Goal: Information Seeking & Learning: Find specific fact

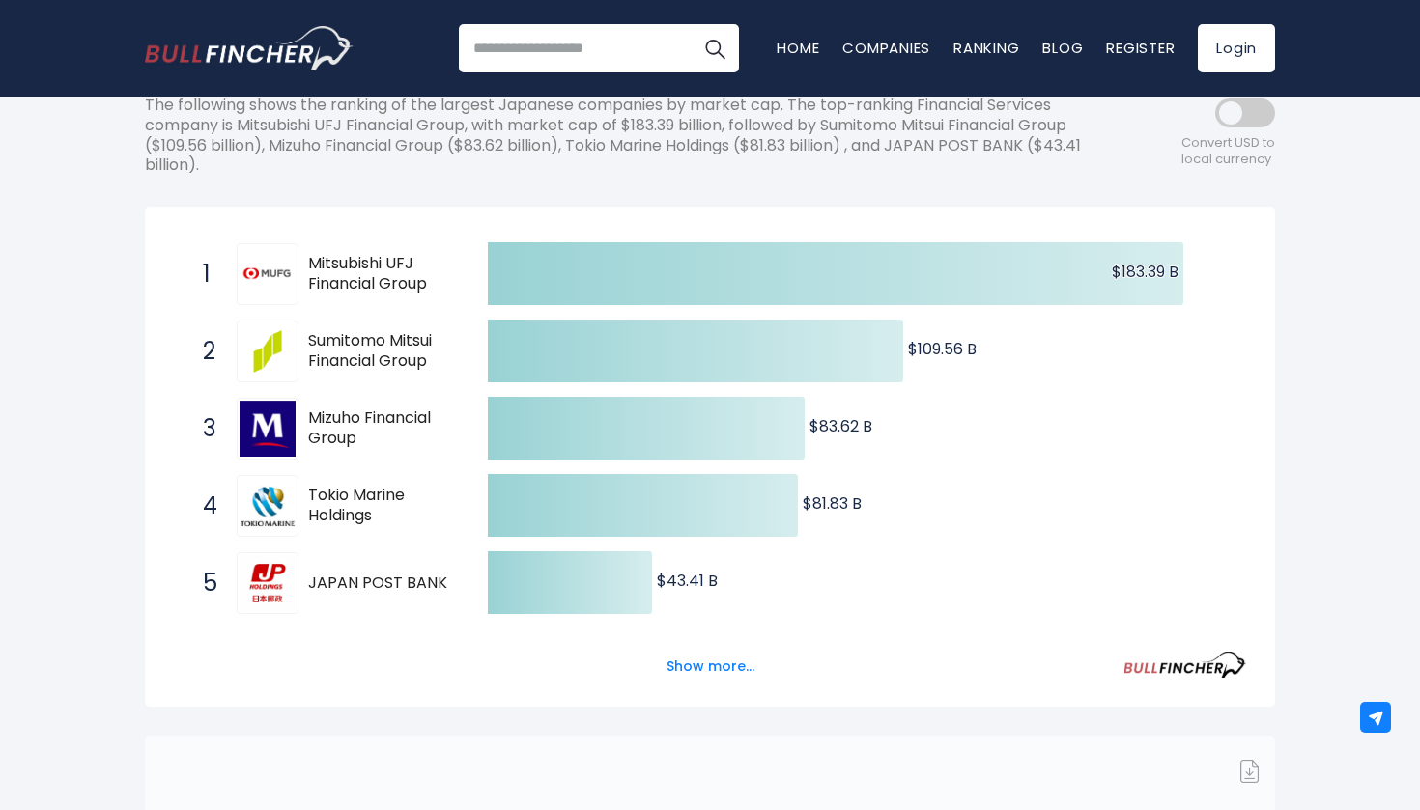
scroll to position [281, 0]
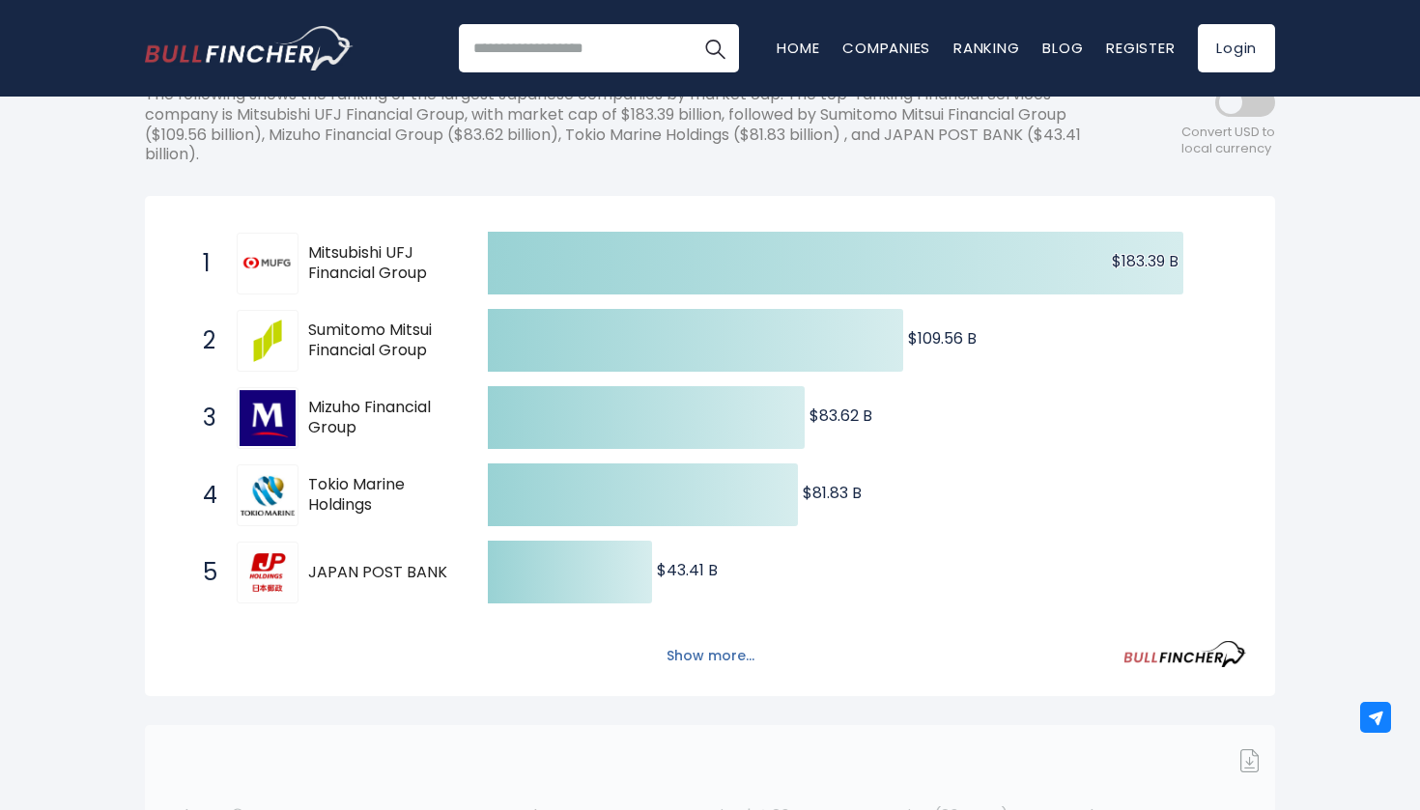
click at [707, 648] on button "Show more..." at bounding box center [710, 656] width 111 height 32
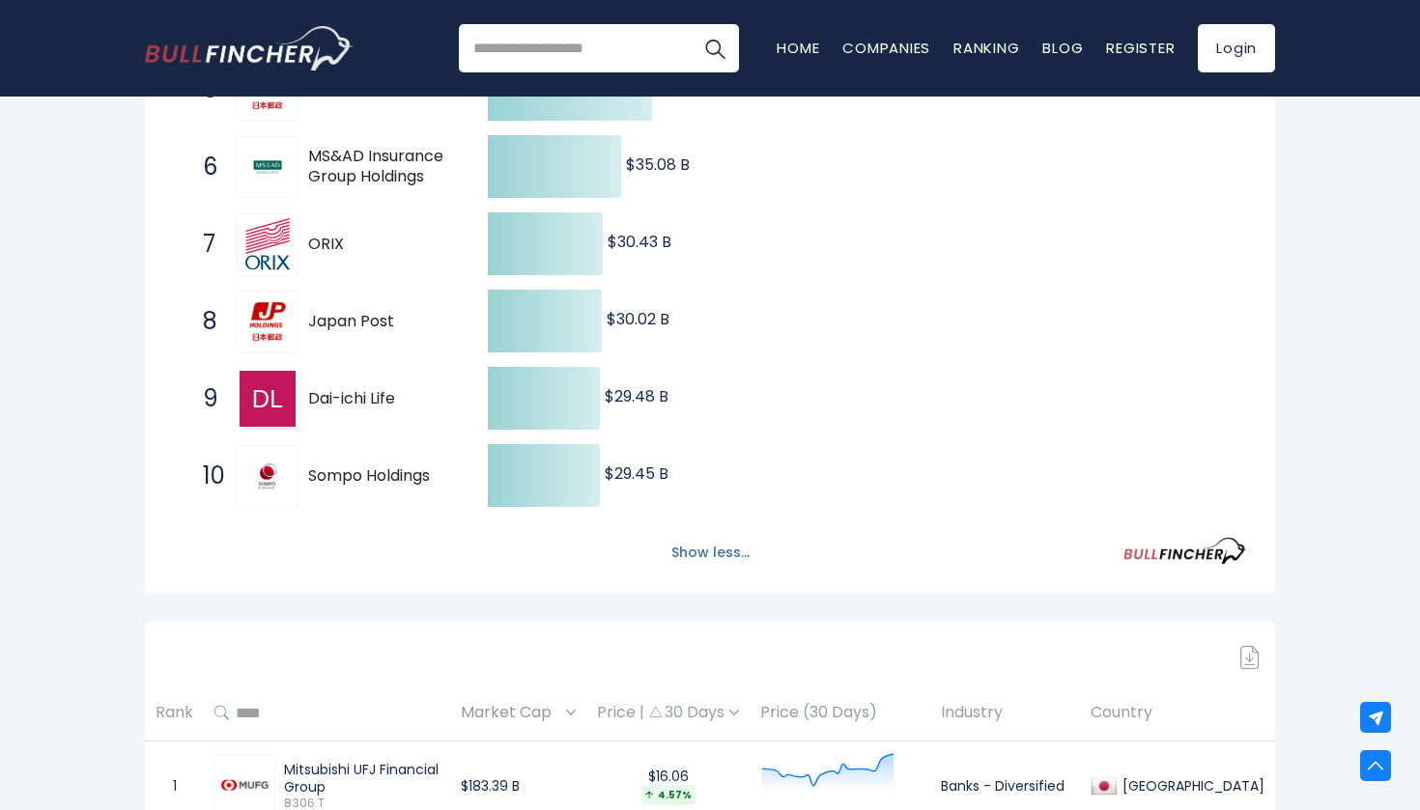
scroll to position [770, 0]
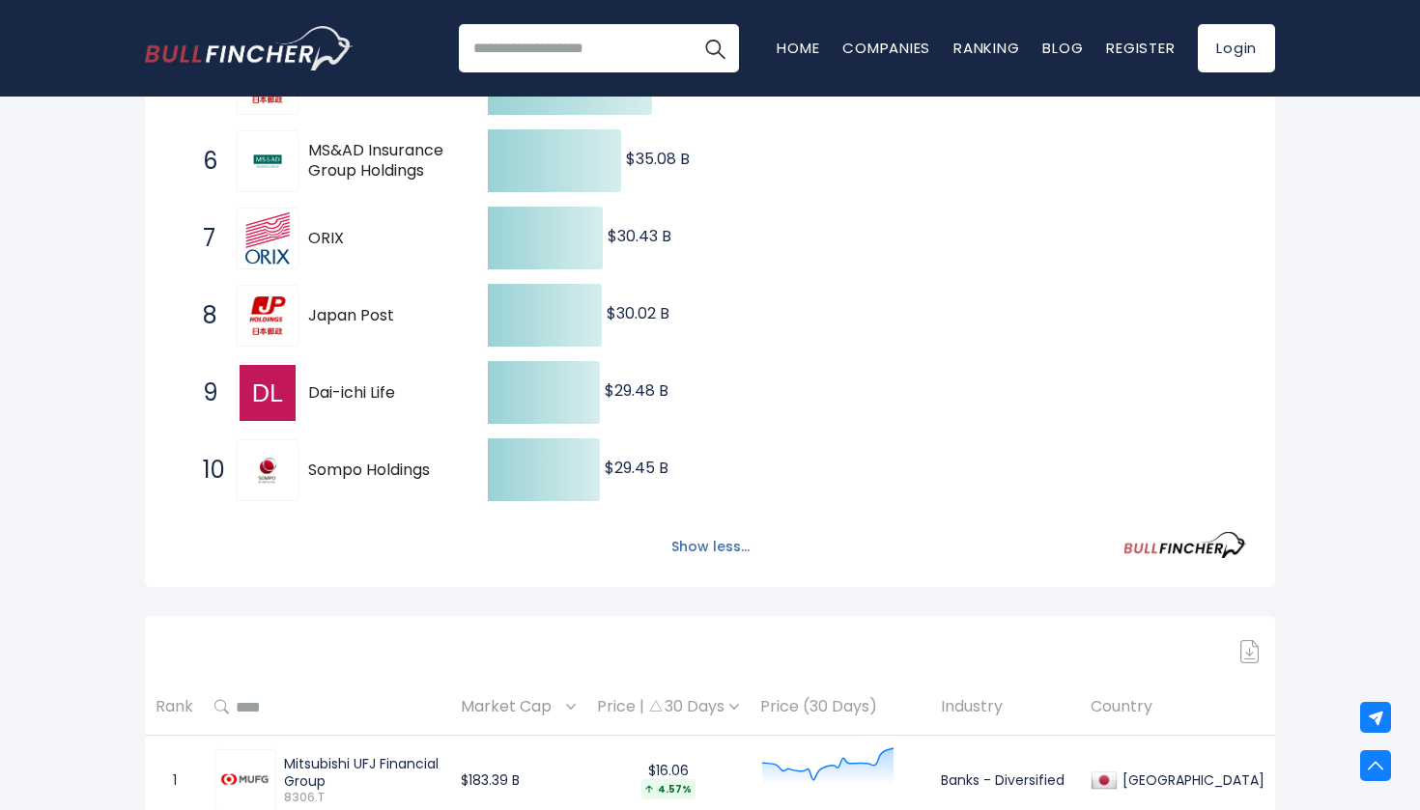
click at [680, 536] on button "Show less..." at bounding box center [710, 547] width 101 height 32
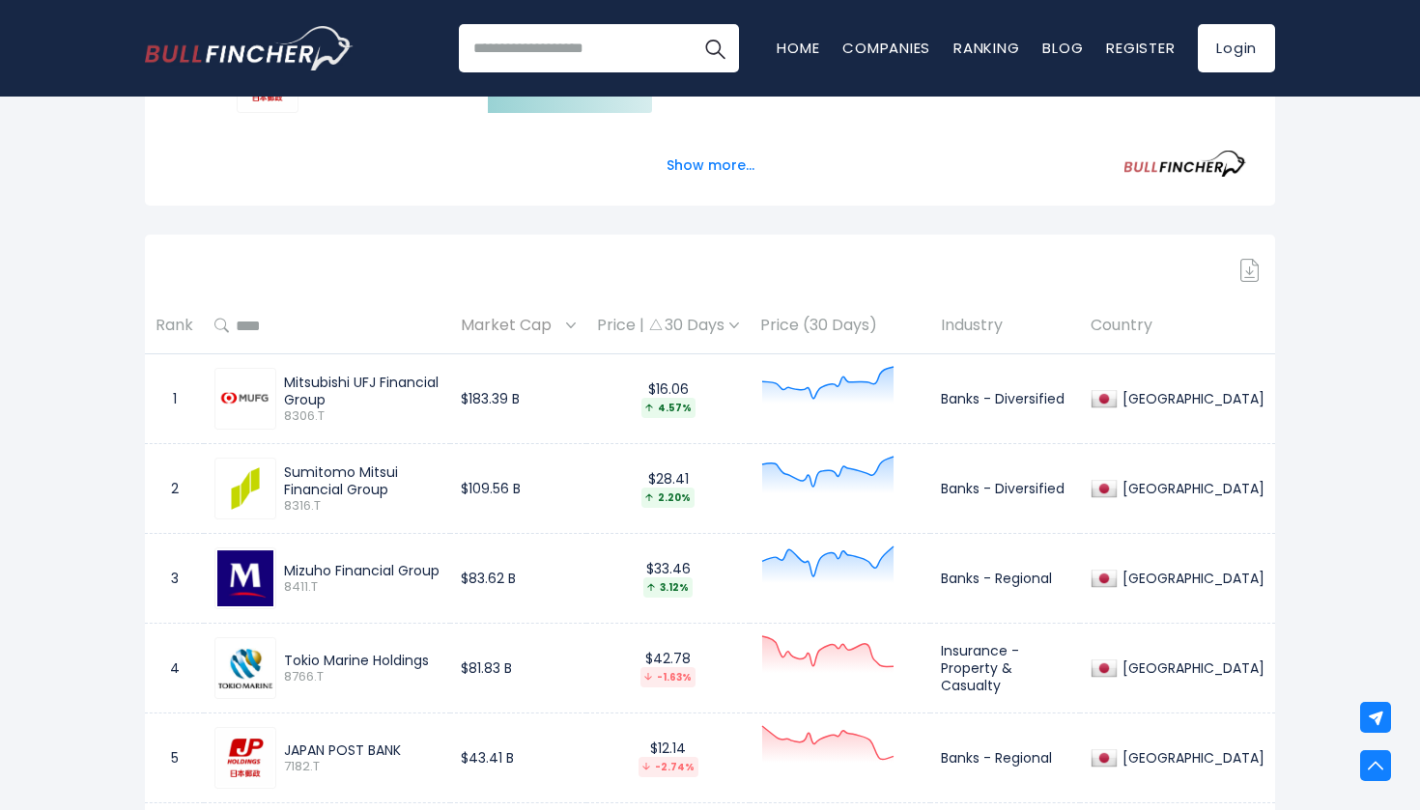
scroll to position [787, 0]
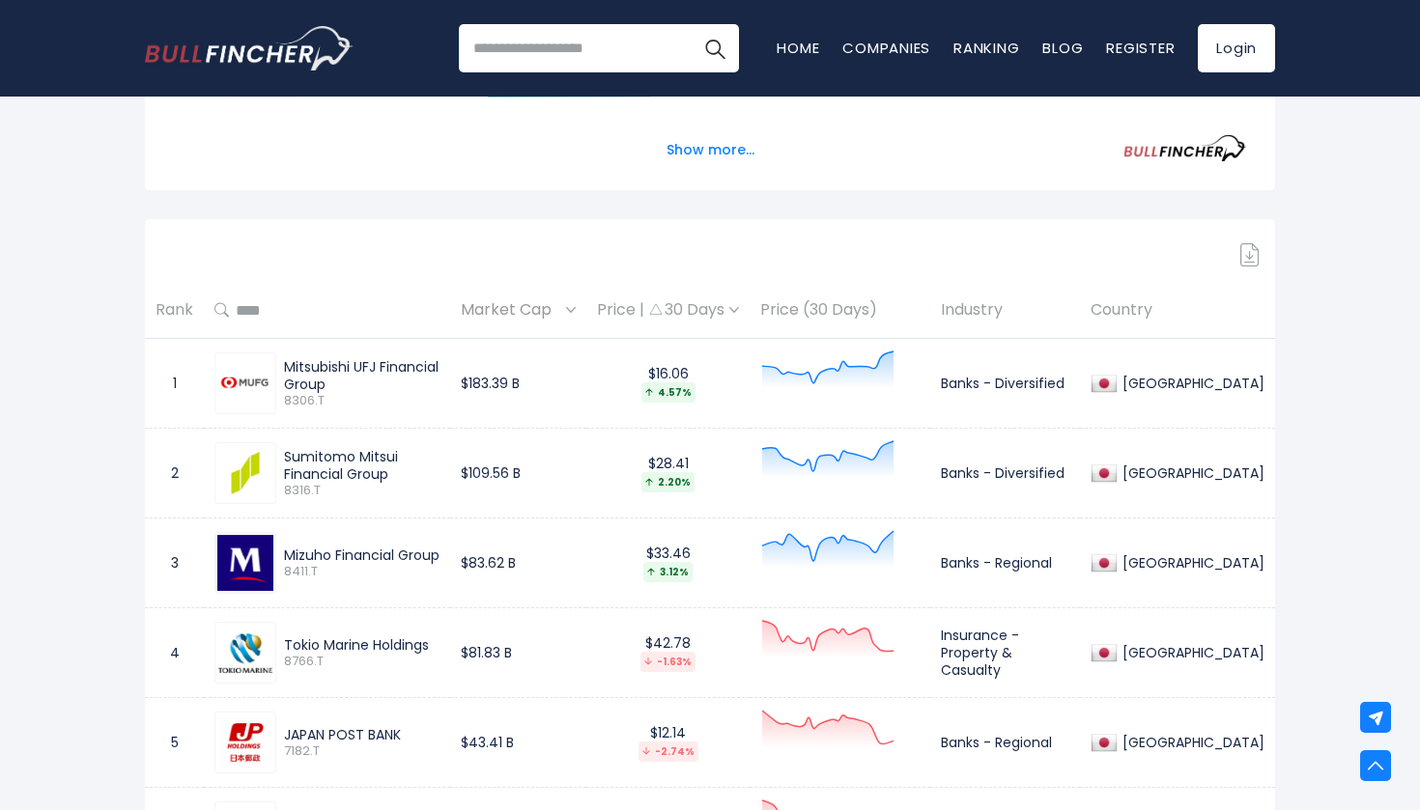
click at [520, 301] on span "Market Cap" at bounding box center [511, 310] width 100 height 30
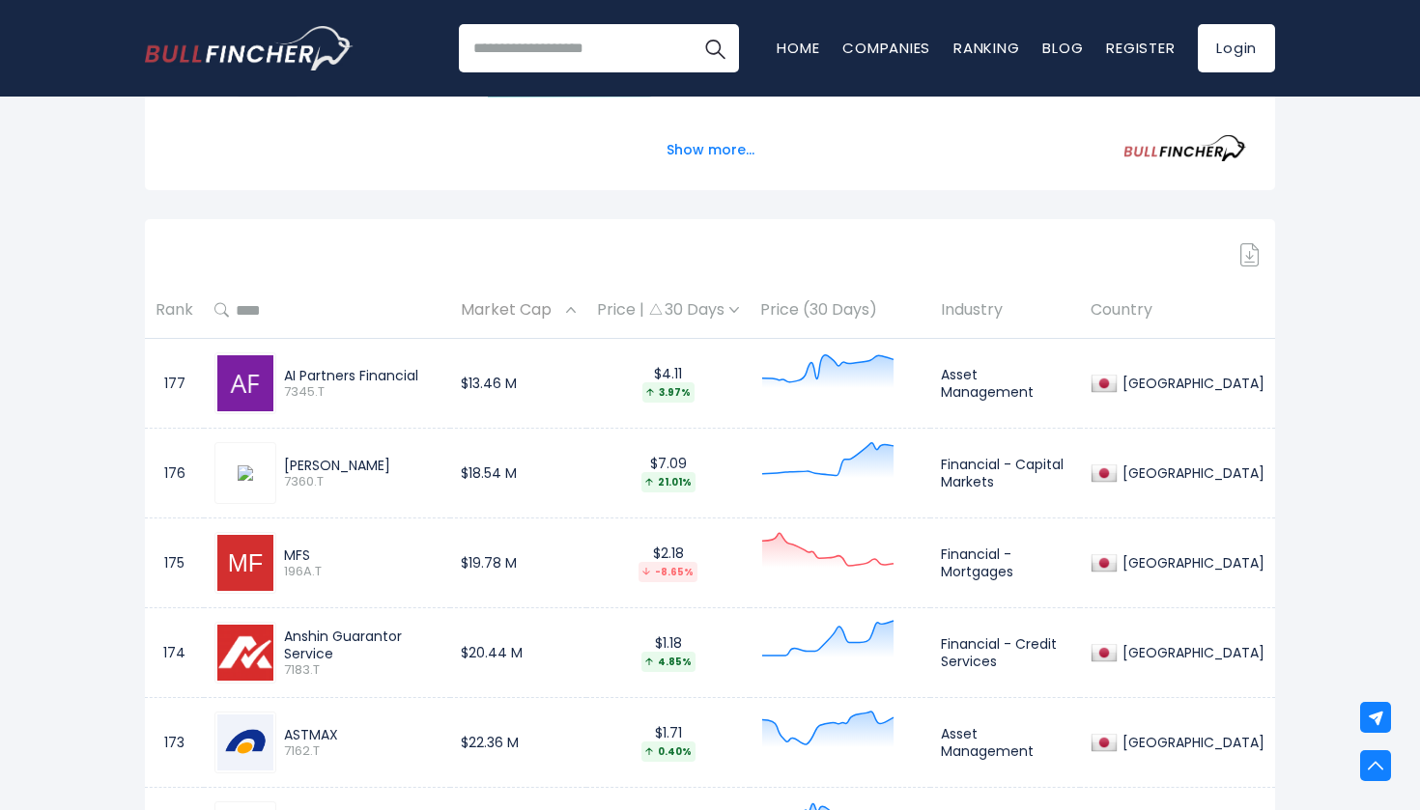
click at [520, 301] on span "Market Cap" at bounding box center [511, 310] width 100 height 30
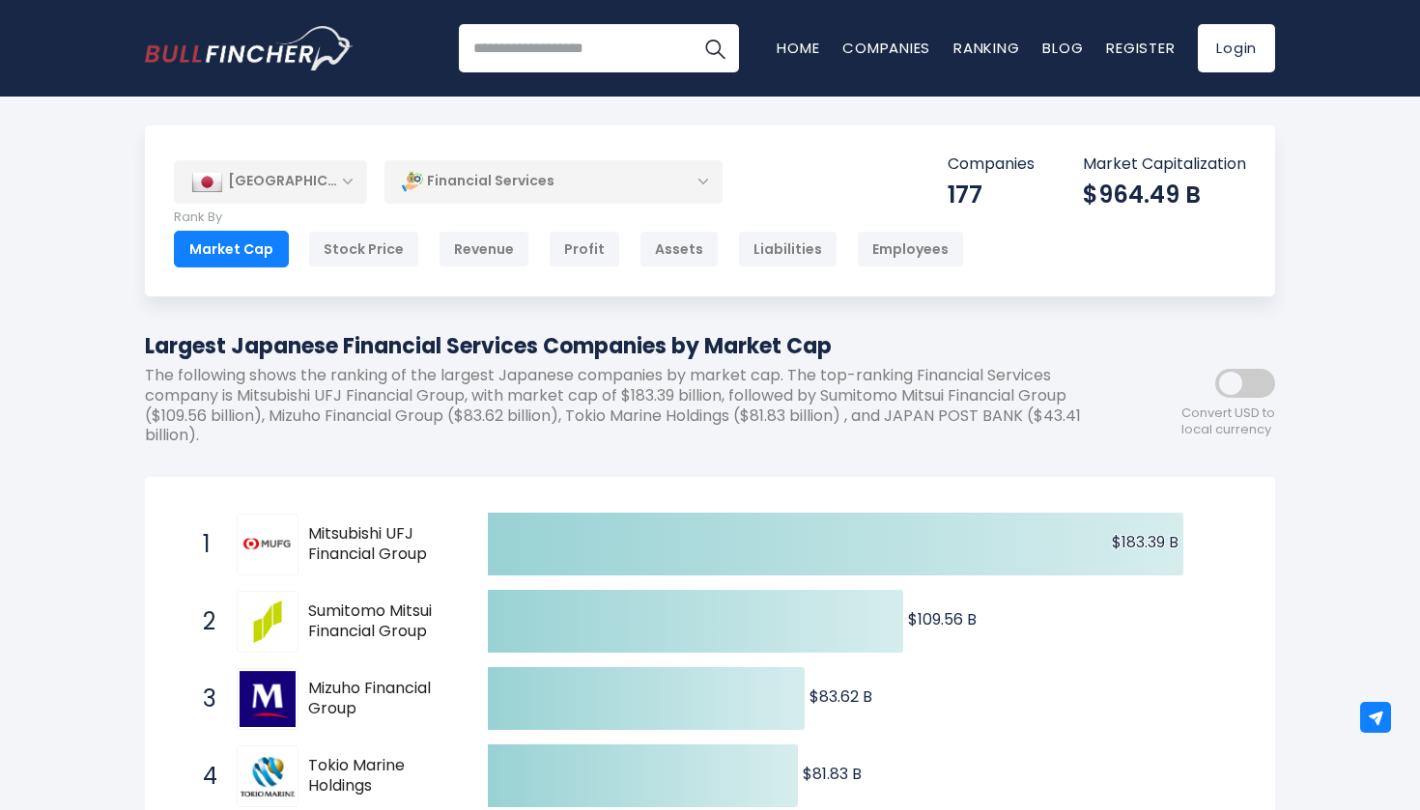
scroll to position [0, 0]
click at [1234, 394] on span at bounding box center [1245, 383] width 60 height 29
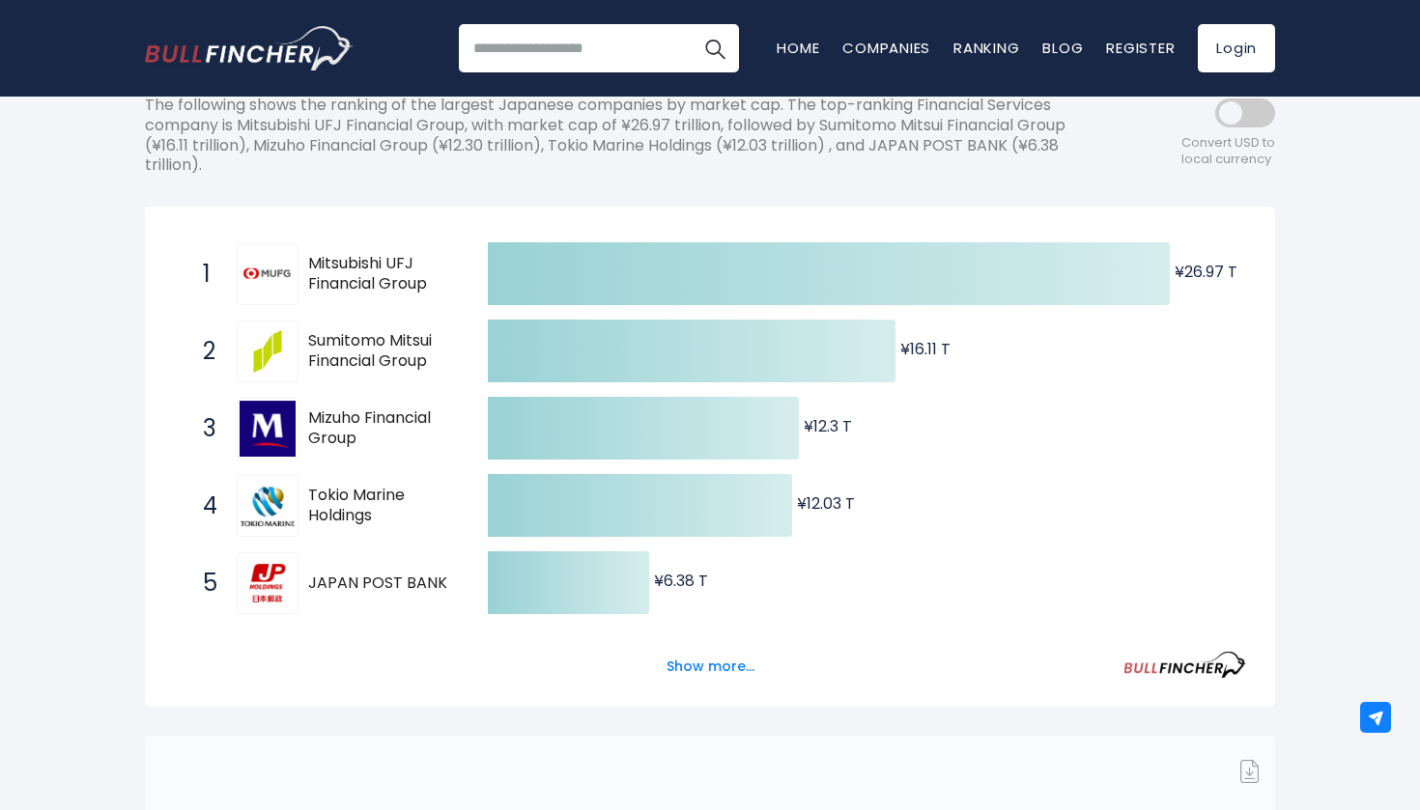
scroll to position [272, 0]
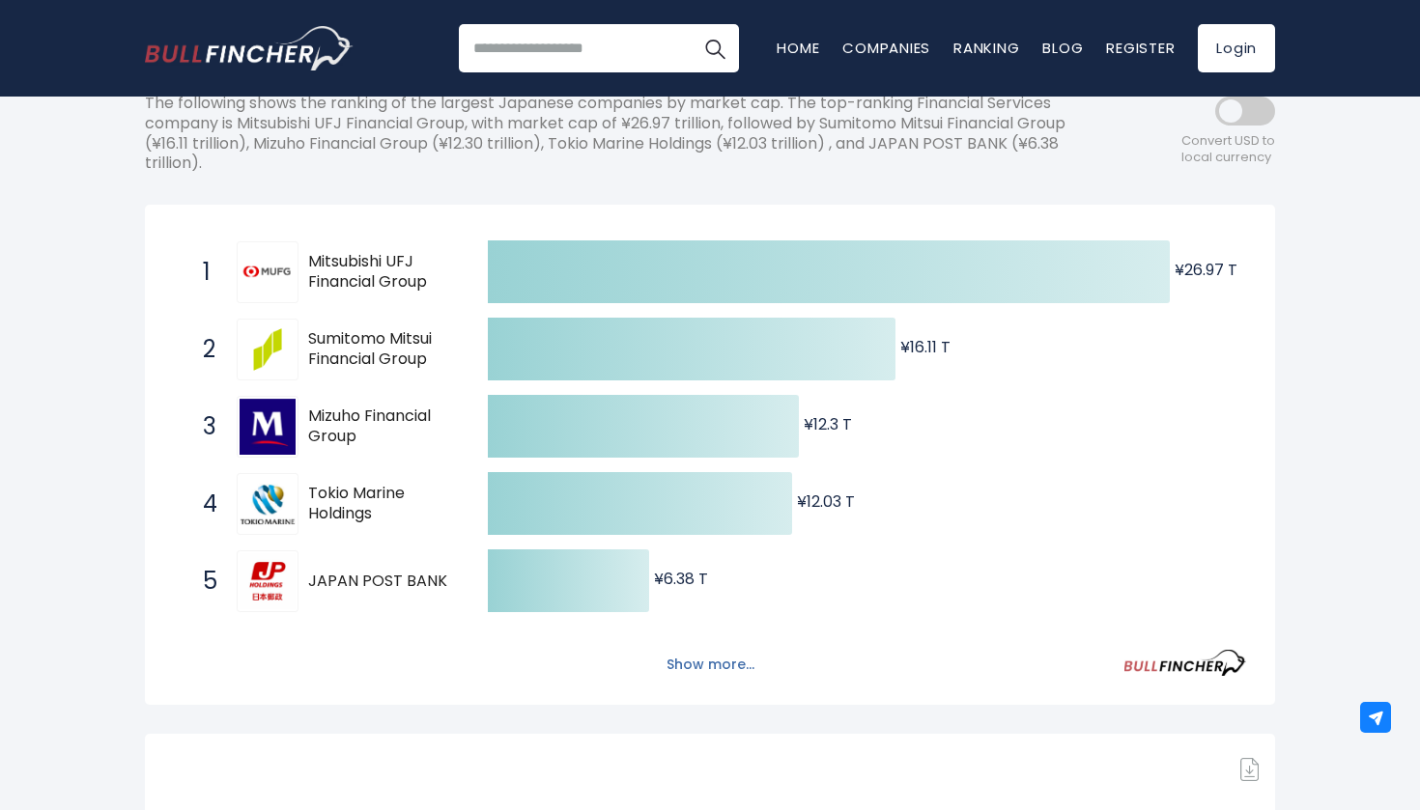
click at [726, 654] on button "Show more..." at bounding box center [710, 665] width 111 height 32
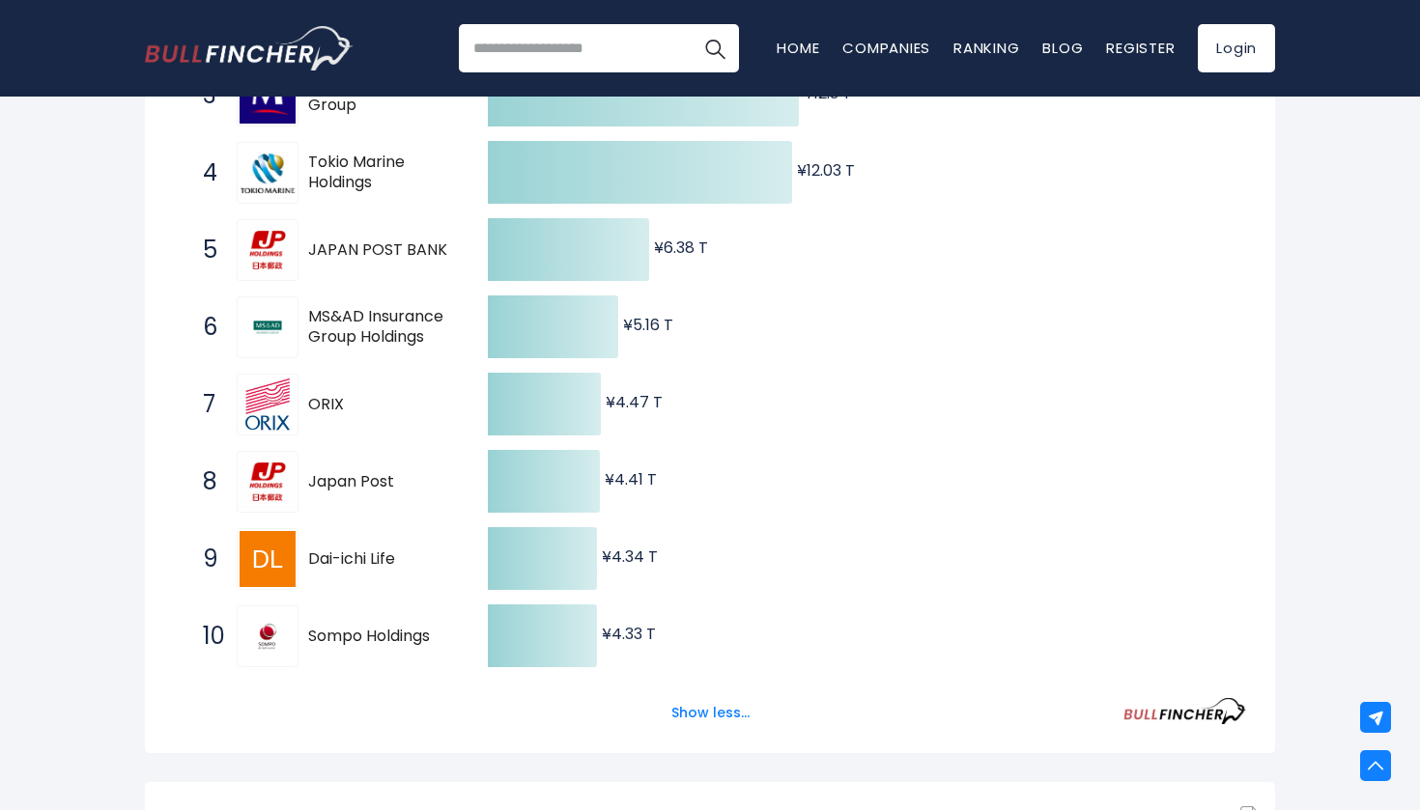
scroll to position [633, 0]
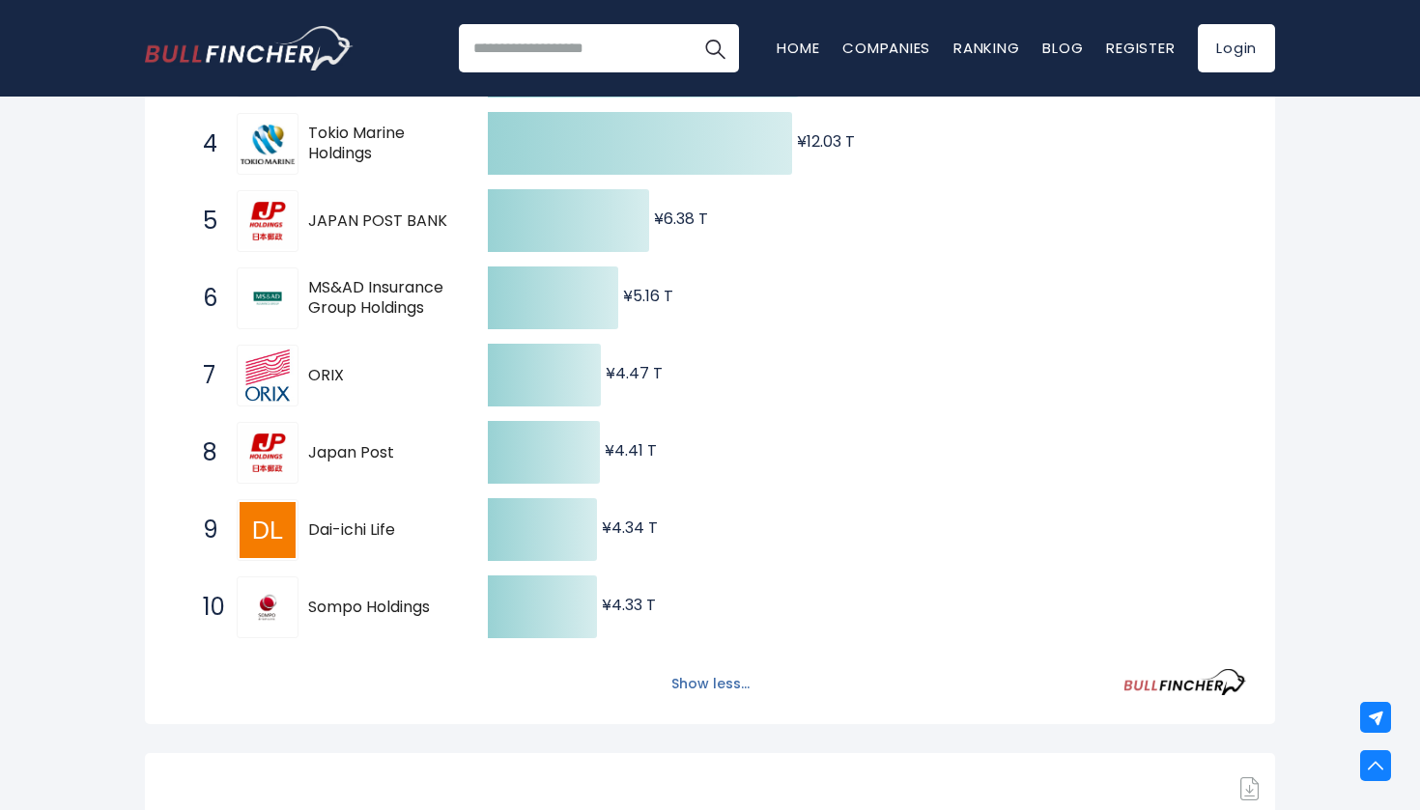
click at [717, 671] on button "Show less..." at bounding box center [710, 684] width 101 height 32
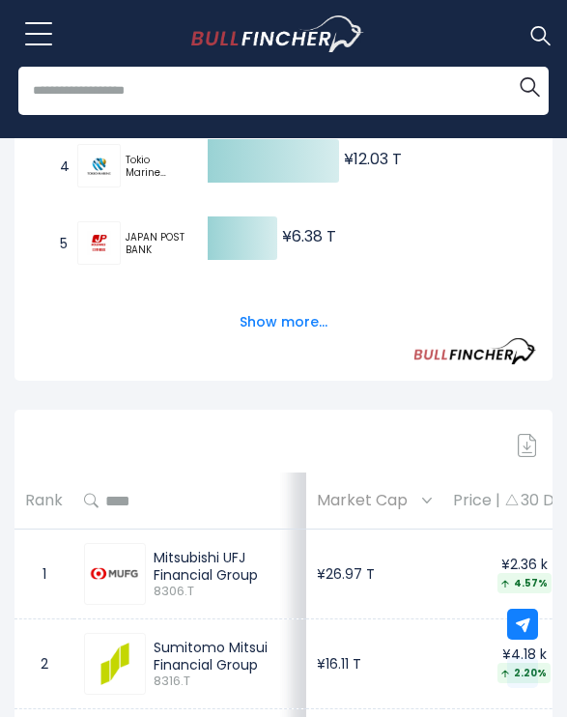
scroll to position [882, 0]
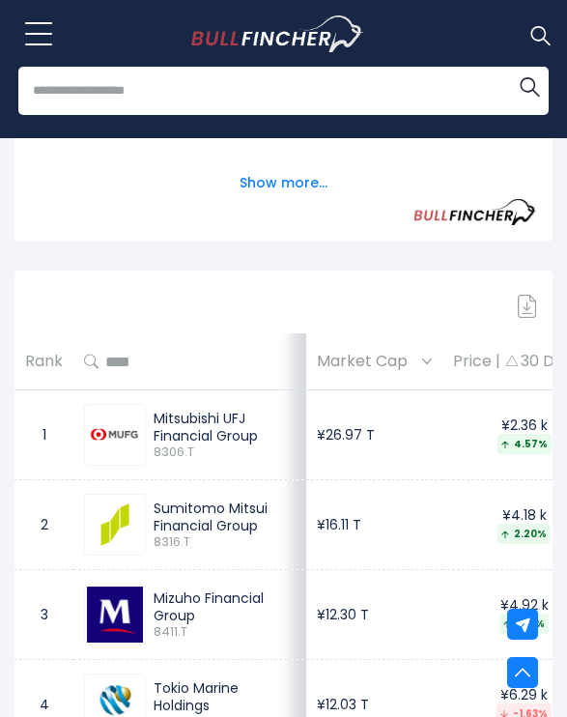
drag, startPoint x: 195, startPoint y: 441, endPoint x: 155, endPoint y: 407, distance: 53.4
click at [155, 409] on div "Mitsubishi UFJ Financial Group" at bounding box center [225, 426] width 142 height 35
copy div "Mitsubishi UFJ Financial Group"
drag, startPoint x: 322, startPoint y: 431, endPoint x: 265, endPoint y: 436, distance: 57.3
click at [306, 436] on td "¥26.97 T" at bounding box center [374, 435] width 136 height 90
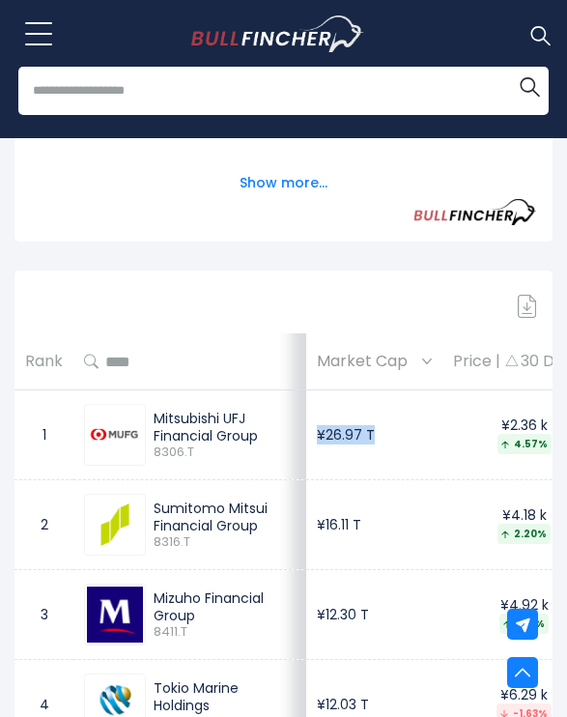
copy td "¥26.97 T"
drag, startPoint x: 155, startPoint y: 496, endPoint x: 196, endPoint y: 553, distance: 70.5
click at [196, 534] on div "Sumitomo Mitsui Financial Group" at bounding box center [225, 516] width 142 height 35
copy div "Sumitomo Mitsui Financial Group"
click at [317, 531] on td "¥16.11 T" at bounding box center [374, 525] width 136 height 90
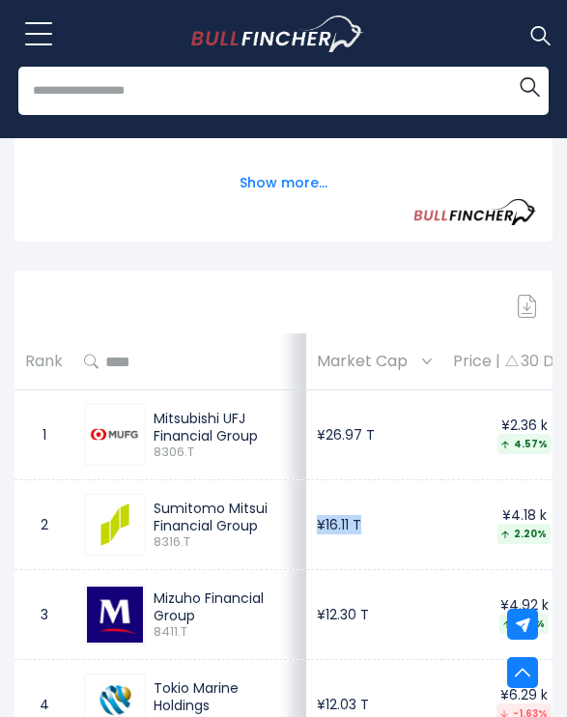
drag, startPoint x: 314, startPoint y: 533, endPoint x: 267, endPoint y: 532, distance: 47.3
click at [306, 532] on td "¥16.11 T" at bounding box center [374, 525] width 136 height 90
copy td "¥16.11 T"
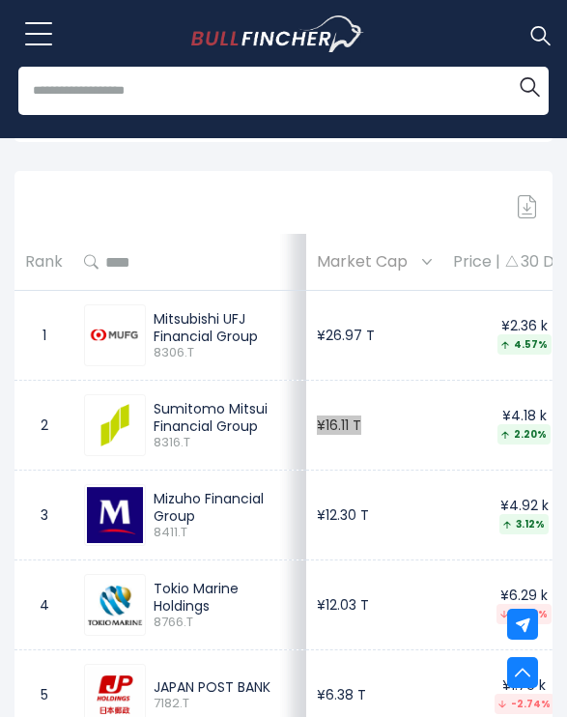
scroll to position [982, 0]
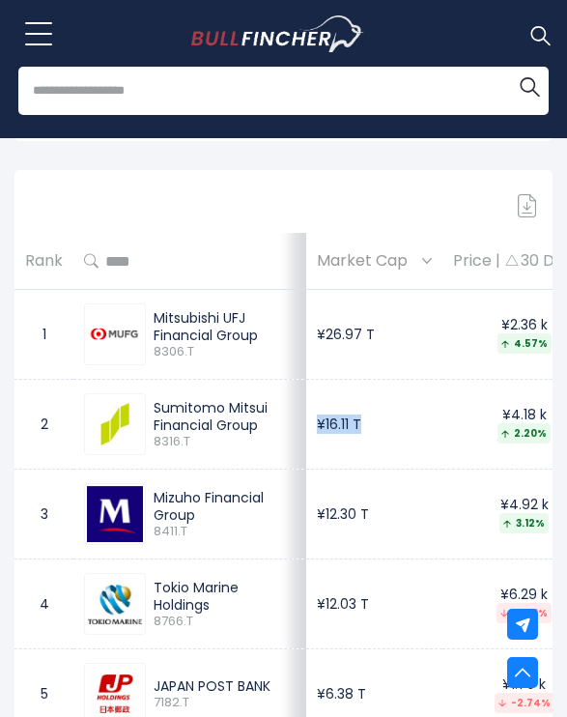
drag, startPoint x: 201, startPoint y: 540, endPoint x: 156, endPoint y: 508, distance: 54.7
click at [156, 508] on div "Mizuho Financial Group" at bounding box center [225, 506] width 142 height 35
copy div "Mizuho Financial Group"
drag, startPoint x: 323, startPoint y: 526, endPoint x: 267, endPoint y: 525, distance: 56.0
click at [306, 525] on td "¥12.30 T" at bounding box center [374, 514] width 136 height 90
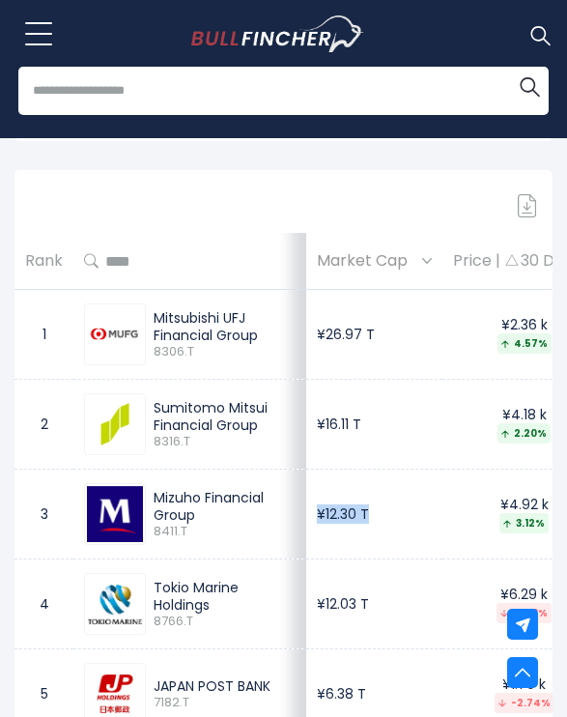
copy td "¥12.30 T"
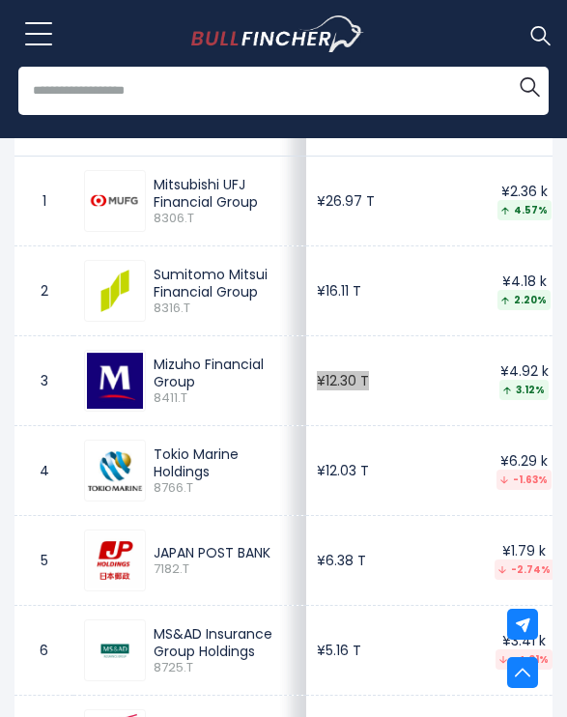
scroll to position [1131, 0]
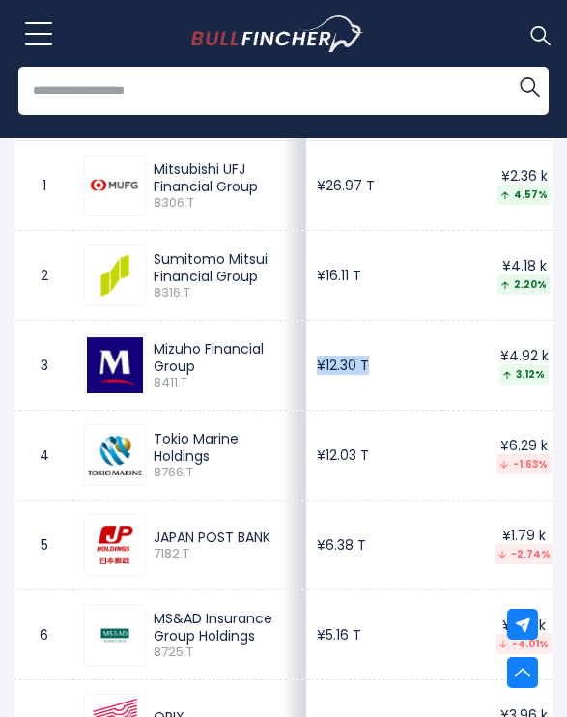
drag, startPoint x: 211, startPoint y: 472, endPoint x: 153, endPoint y: 454, distance: 60.8
click at [153, 454] on div "Tokio Marine Holdings 8766.T" at bounding box center [221, 455] width 150 height 51
copy div "Tokio Marine Holdings"
drag, startPoint x: 318, startPoint y: 471, endPoint x: 268, endPoint y: 469, distance: 49.3
click at [306, 469] on td "¥12.03 T" at bounding box center [374, 455] width 136 height 90
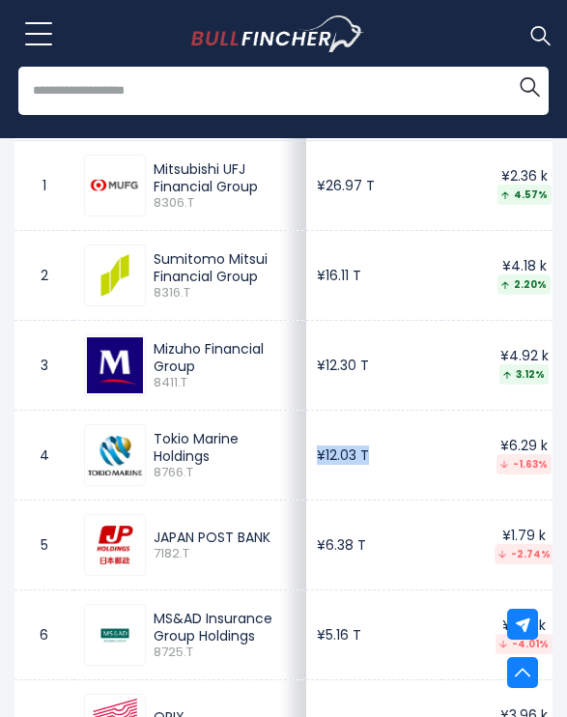
copy td "¥12.03 T"
drag, startPoint x: 188, startPoint y: 560, endPoint x: 148, endPoint y: 543, distance: 44.1
click at [148, 543] on div "JAPAN POST BANK 7182.T" at bounding box center [221, 545] width 150 height 34
copy div "JAPAN POST BANK"
drag, startPoint x: 317, startPoint y: 562, endPoint x: 265, endPoint y: 562, distance: 52.1
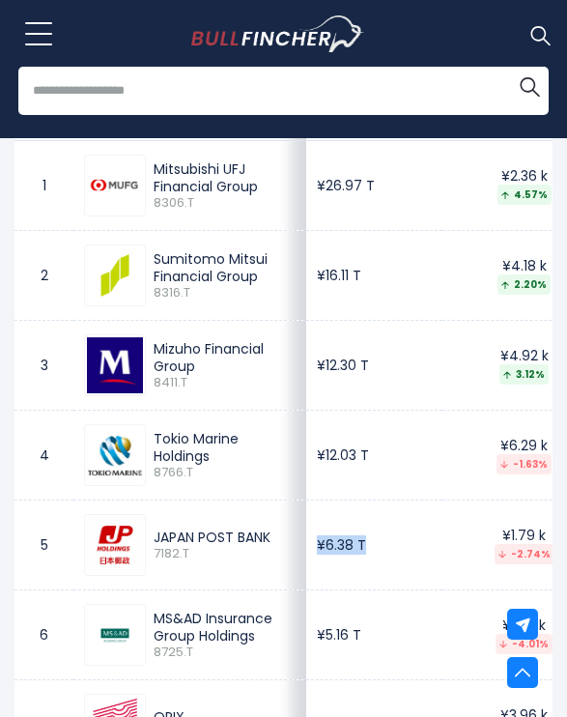
click at [306, 562] on td "¥6.38 T" at bounding box center [374, 545] width 136 height 90
copy td "¥6.38 T"
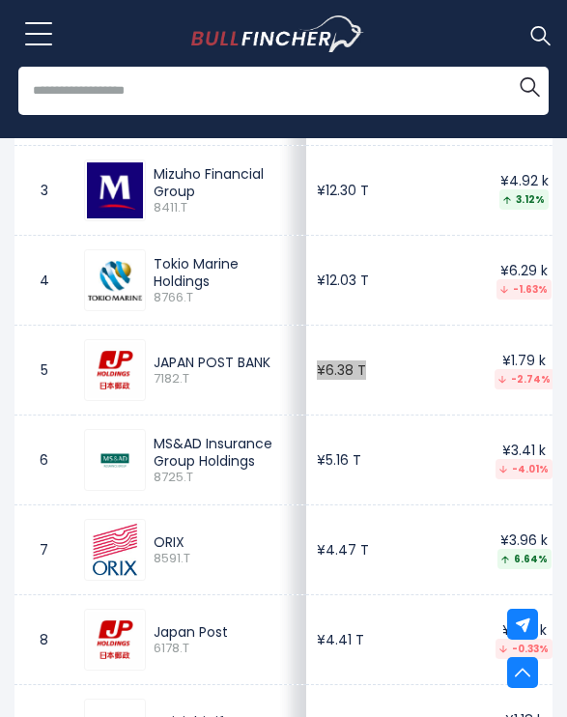
scroll to position [1309, 0]
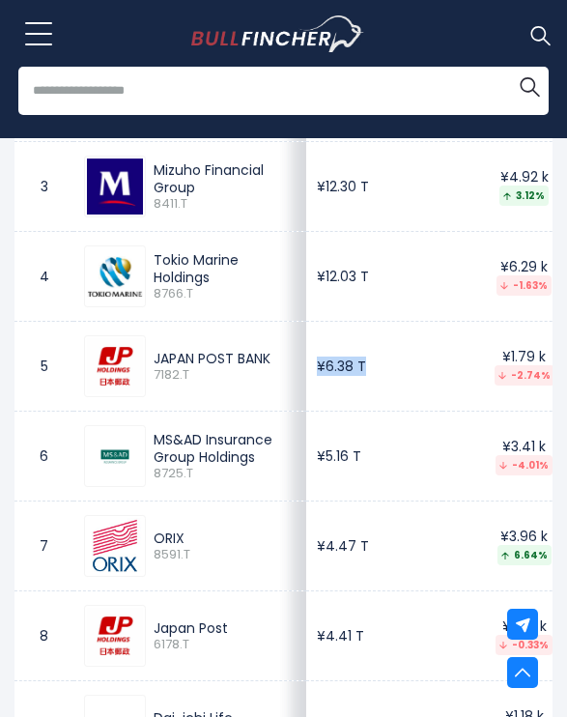
drag, startPoint x: 155, startPoint y: 446, endPoint x: 310, endPoint y: 483, distance: 159.7
click at [310, 483] on tr "6 MS&AD Insurance Group Holdings 8725.T ¥5.16 T ¥3.41 k -4.01% Insurance - Prop…" at bounding box center [561, 456] width 1094 height 90
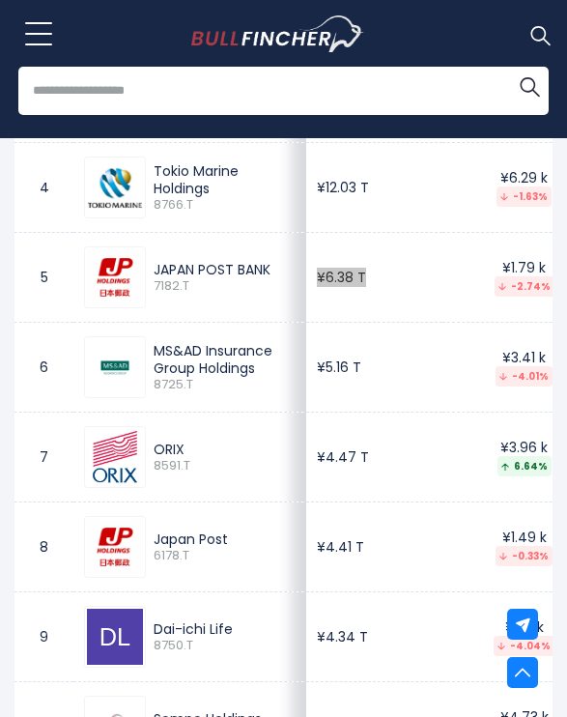
scroll to position [1407, 0]
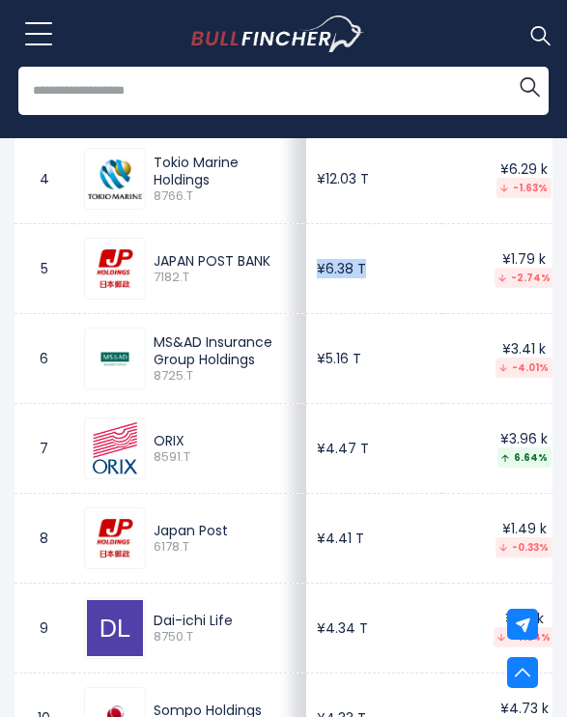
drag, startPoint x: 155, startPoint y: 477, endPoint x: 318, endPoint y: 483, distance: 162.3
click at [318, 483] on tr "7 ORIX 8591.T ¥4.47 T ¥3.96 k 6.64% Financial - Credit Services Japan" at bounding box center [561, 449] width 1094 height 90
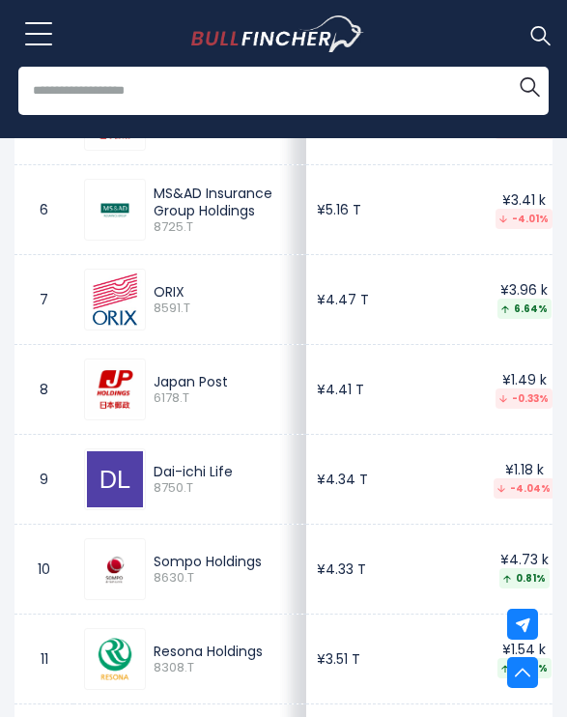
drag, startPoint x: 155, startPoint y: 416, endPoint x: 325, endPoint y: 426, distance: 170.2
click at [325, 426] on tr "8 Japan Post 6178.T ¥4.41 T ¥1.49 k -0.33% Banks - Regional Japan" at bounding box center [561, 390] width 1094 height 90
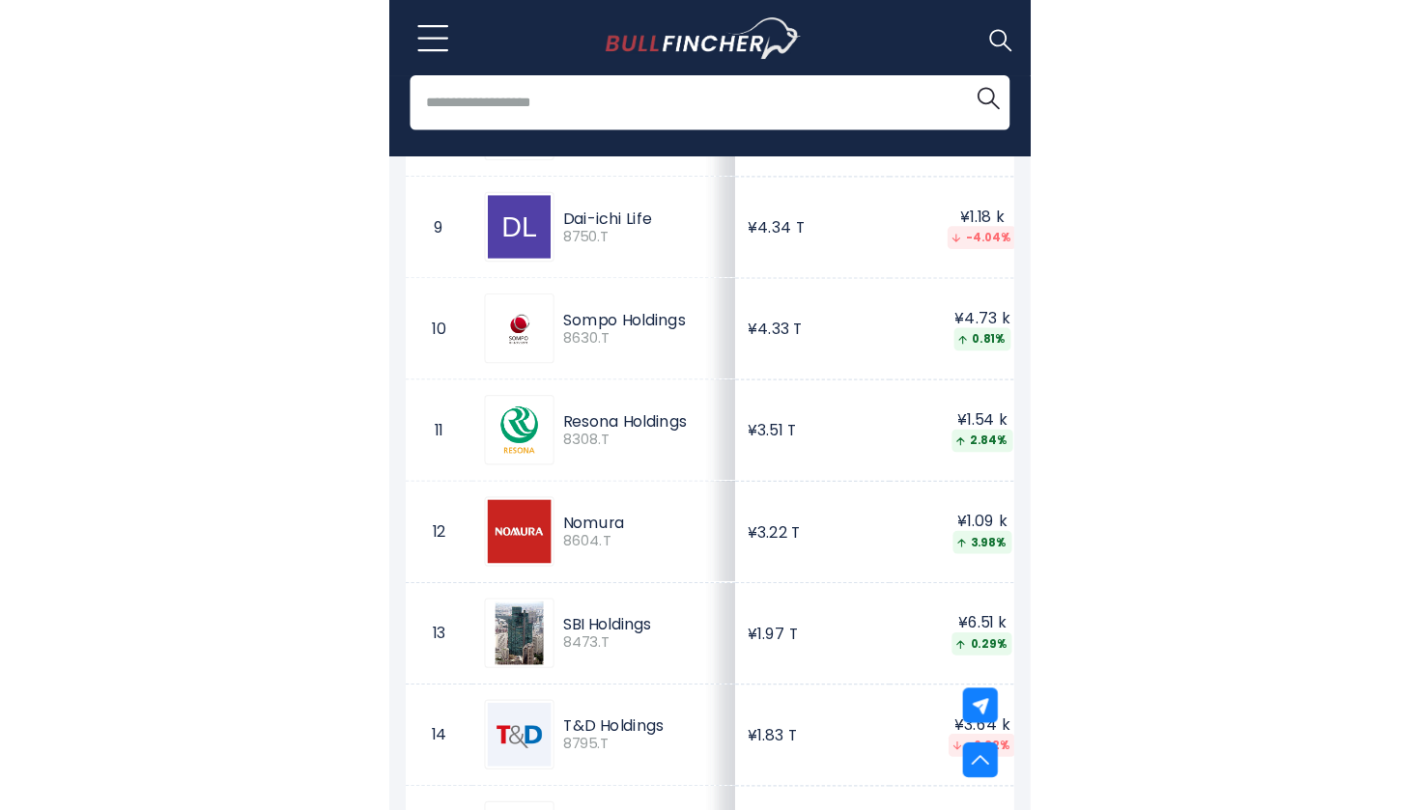
scroll to position [1839, 0]
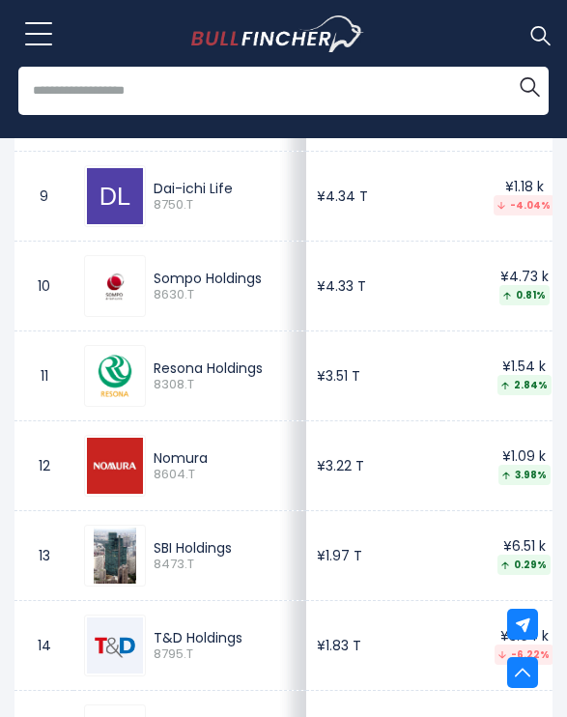
click at [213, 287] on div "Sompo Holdings" at bounding box center [225, 277] width 142 height 17
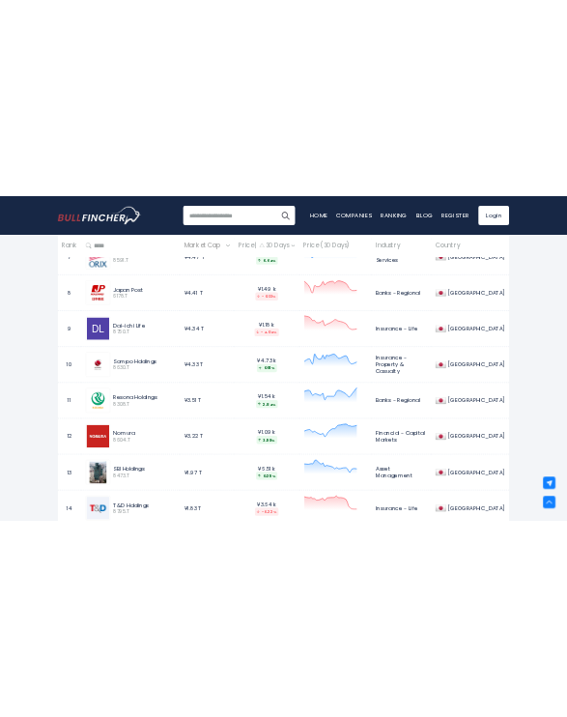
scroll to position [1557, 0]
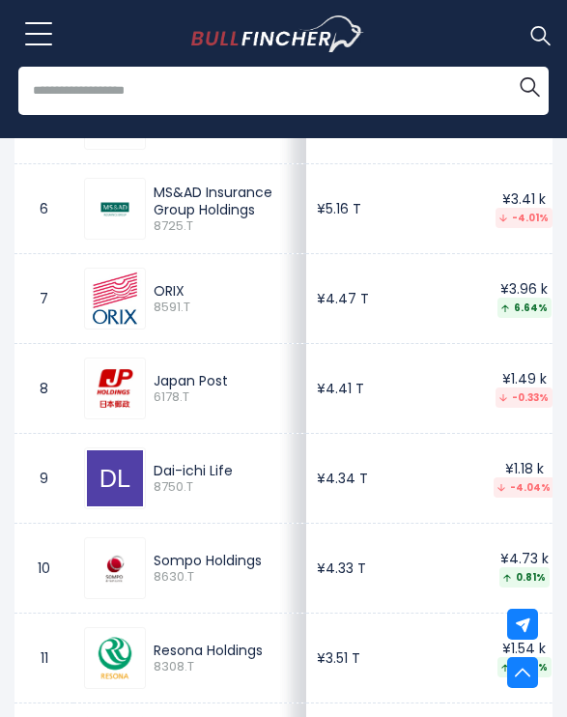
click at [188, 419] on div "Japan Post 6178.T" at bounding box center [189, 388] width 211 height 62
drag, startPoint x: 154, startPoint y: 504, endPoint x: 316, endPoint y: 522, distance: 163.3
click at [316, 522] on tr "9 Dai-ichi Life 8750.T ¥4.34 T ¥1.18 k -4.04% Insurance - Life Japan" at bounding box center [561, 479] width 1094 height 90
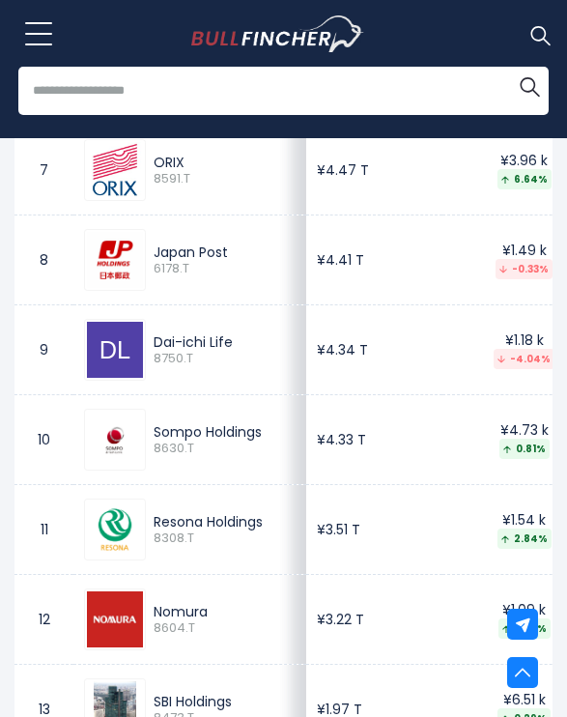
scroll to position [1688, 0]
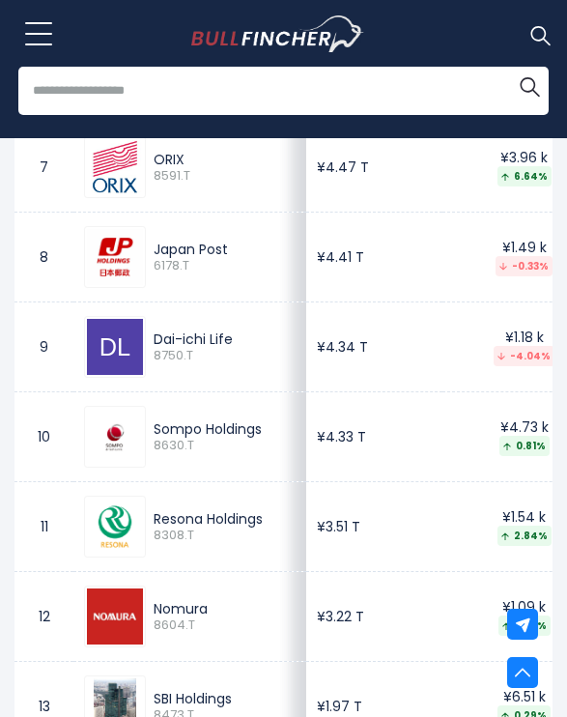
drag, startPoint x: 315, startPoint y: 467, endPoint x: 154, endPoint y: 455, distance: 161.8
click at [154, 455] on tr "10 Sompo Holdings 8630.T ¥4.33 T ¥4.73 k 0.81% Insurance - Property & Casualty …" at bounding box center [561, 437] width 1094 height 90
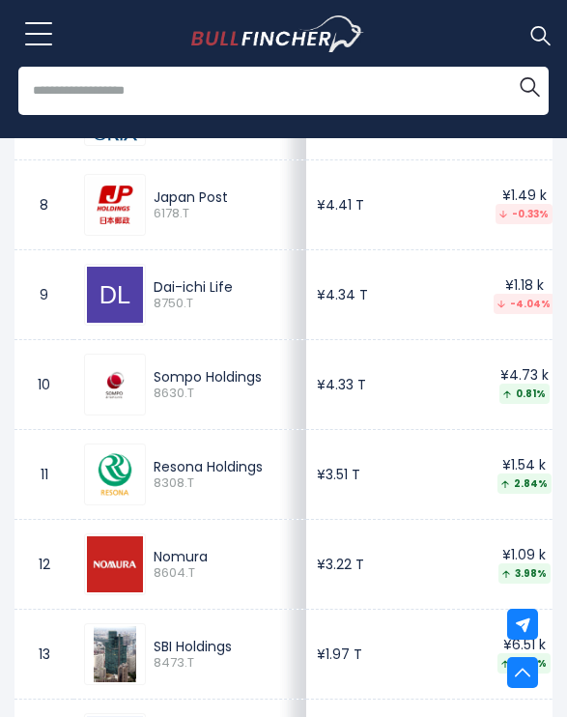
scroll to position [1774, 0]
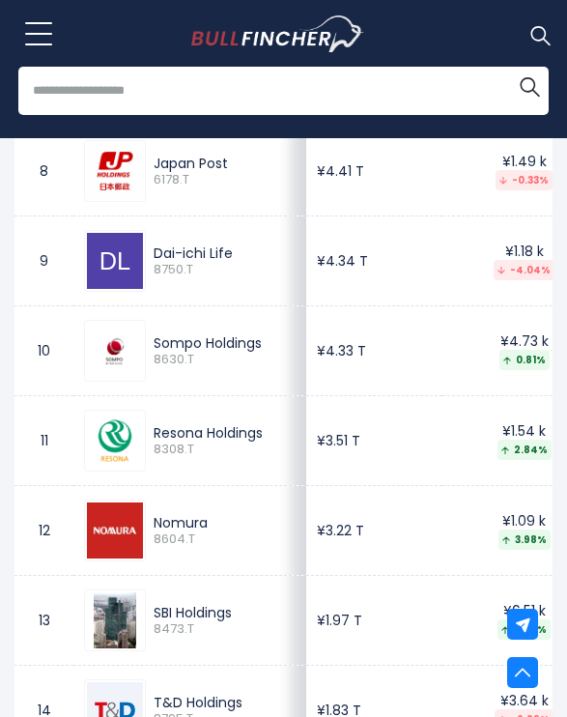
drag, startPoint x: 157, startPoint y: 457, endPoint x: 309, endPoint y: 498, distance: 157.2
click at [309, 486] on tr "11 Resona Holdings 8308.T ¥3.51 T ¥1.54 k 2.84% Banks - Regional Japan" at bounding box center [561, 441] width 1094 height 90
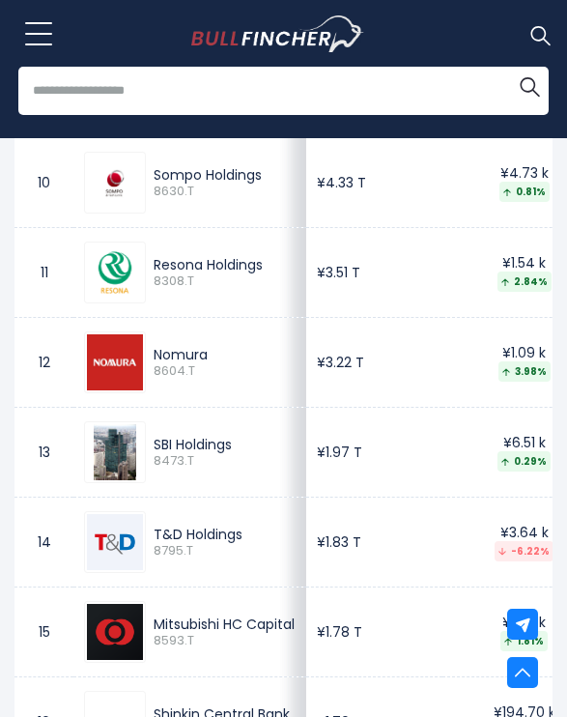
scroll to position [1965, 0]
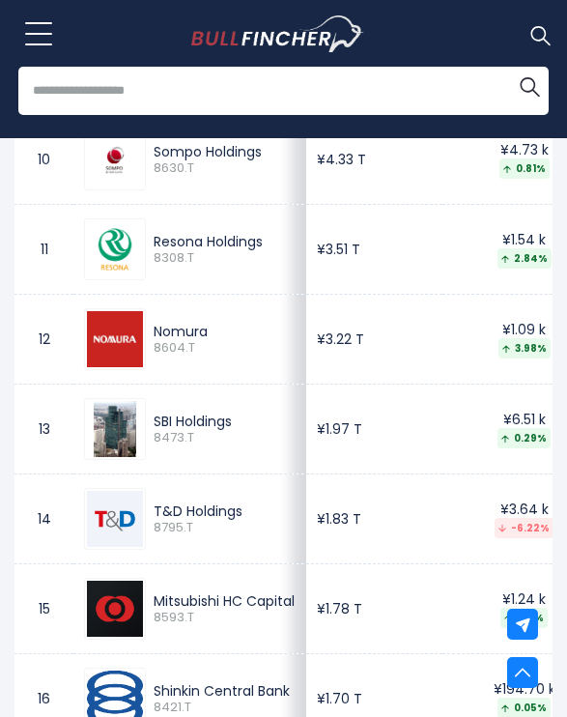
drag, startPoint x: 153, startPoint y: 451, endPoint x: 315, endPoint y: 462, distance: 162.6
click at [315, 462] on tr "13 SBI Holdings 8473.T ¥1.97 T ¥6.51 k 0.29% Asset Management Japan" at bounding box center [561, 429] width 1094 height 90
drag, startPoint x: 155, startPoint y: 548, endPoint x: 309, endPoint y: 552, distance: 154.6
click at [309, 552] on tr "14 T&D Holdings 8795.T ¥1.83 T ¥3.64 k -6.22% Insurance - Life Japan" at bounding box center [561, 519] width 1094 height 90
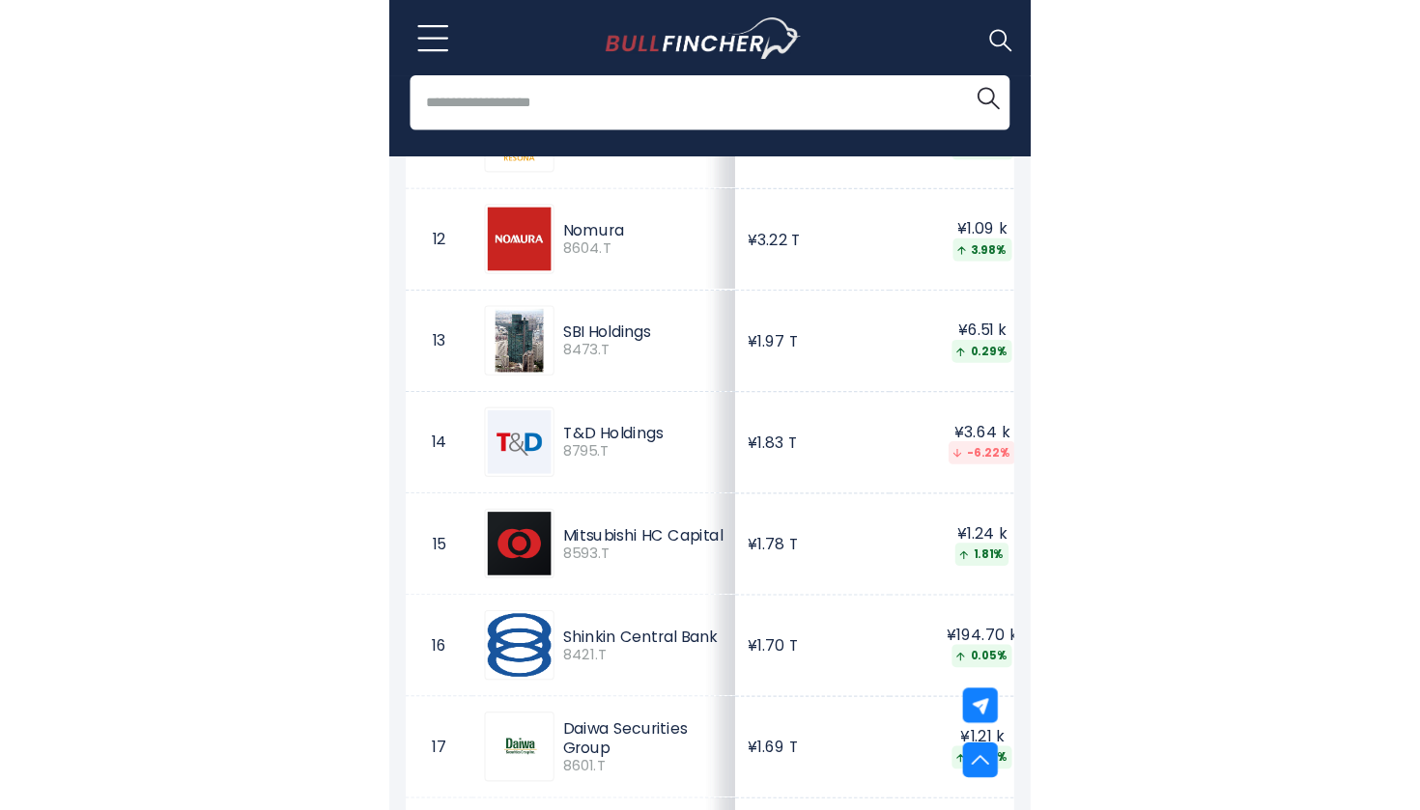
scroll to position [2094, 0]
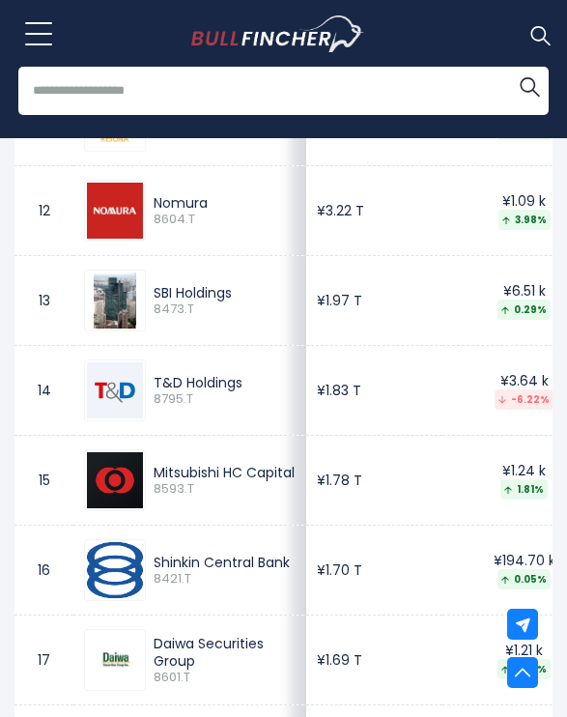
drag, startPoint x: 155, startPoint y: 495, endPoint x: 306, endPoint y: 518, distance: 152.3
click at [306, 518] on tr "15 Mitsubishi HC Capital 8593.T ¥1.78 T ¥1.24 k 1.81% Financial - Credit Servic…" at bounding box center [561, 481] width 1094 height 90
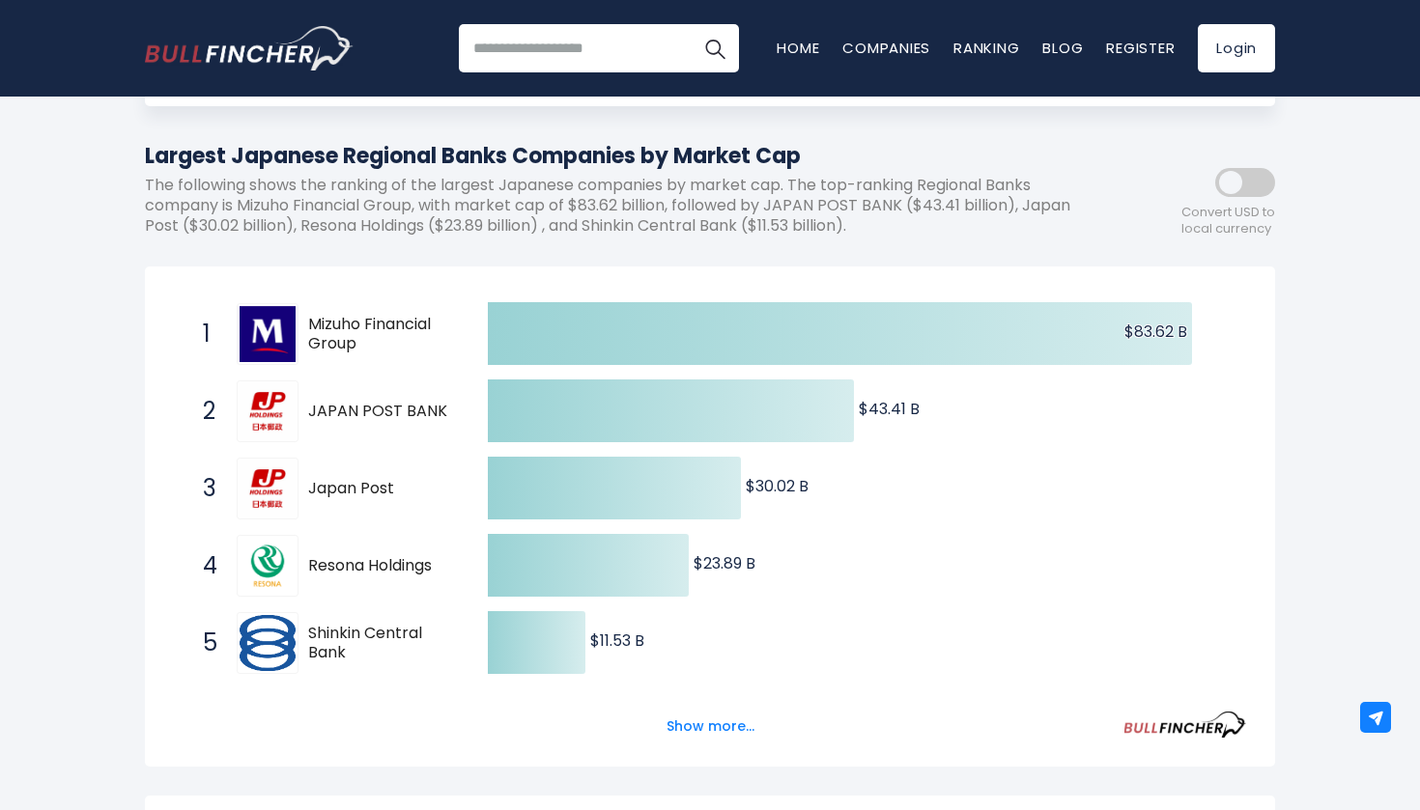
scroll to position [189, 0]
click at [682, 716] on button "Show more..." at bounding box center [710, 728] width 111 height 32
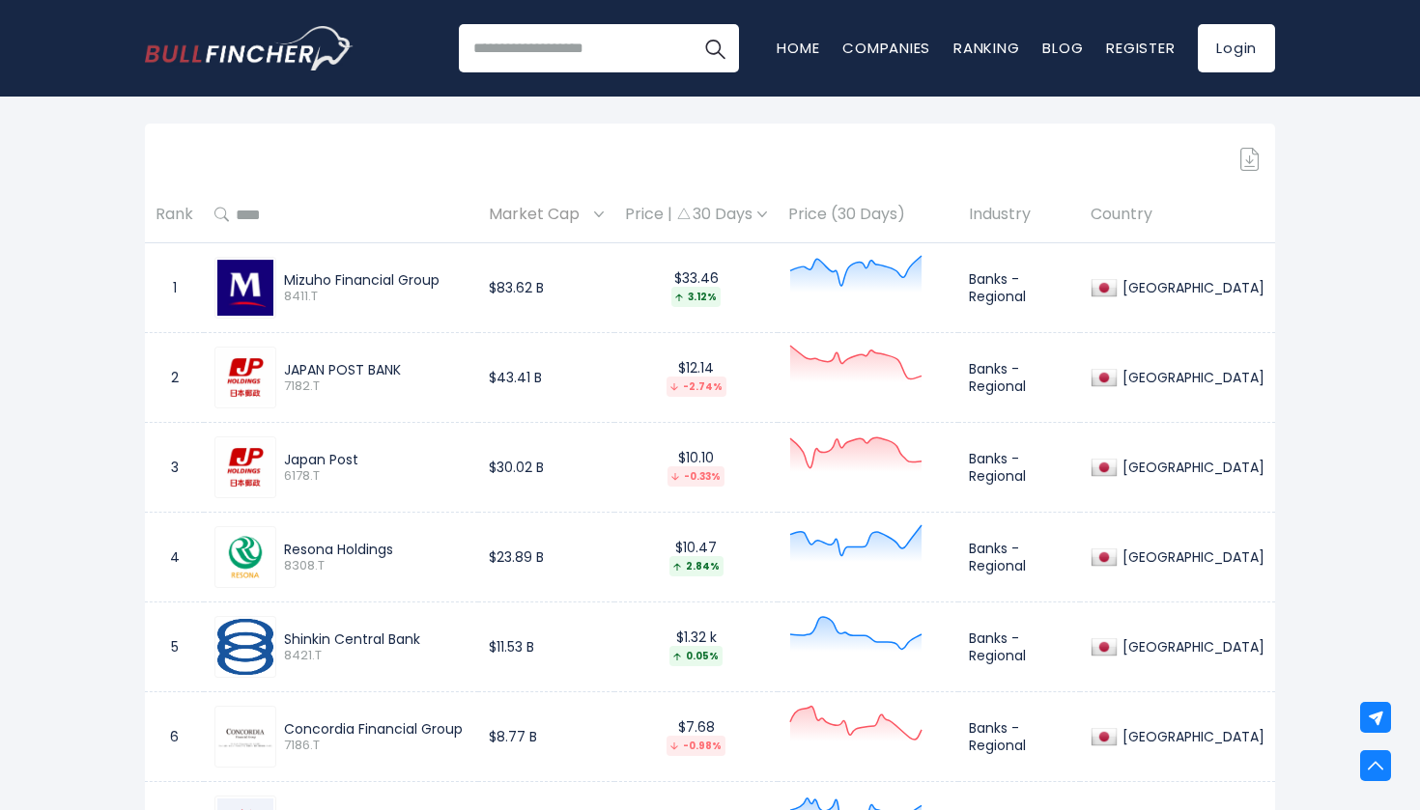
scroll to position [1239, 0]
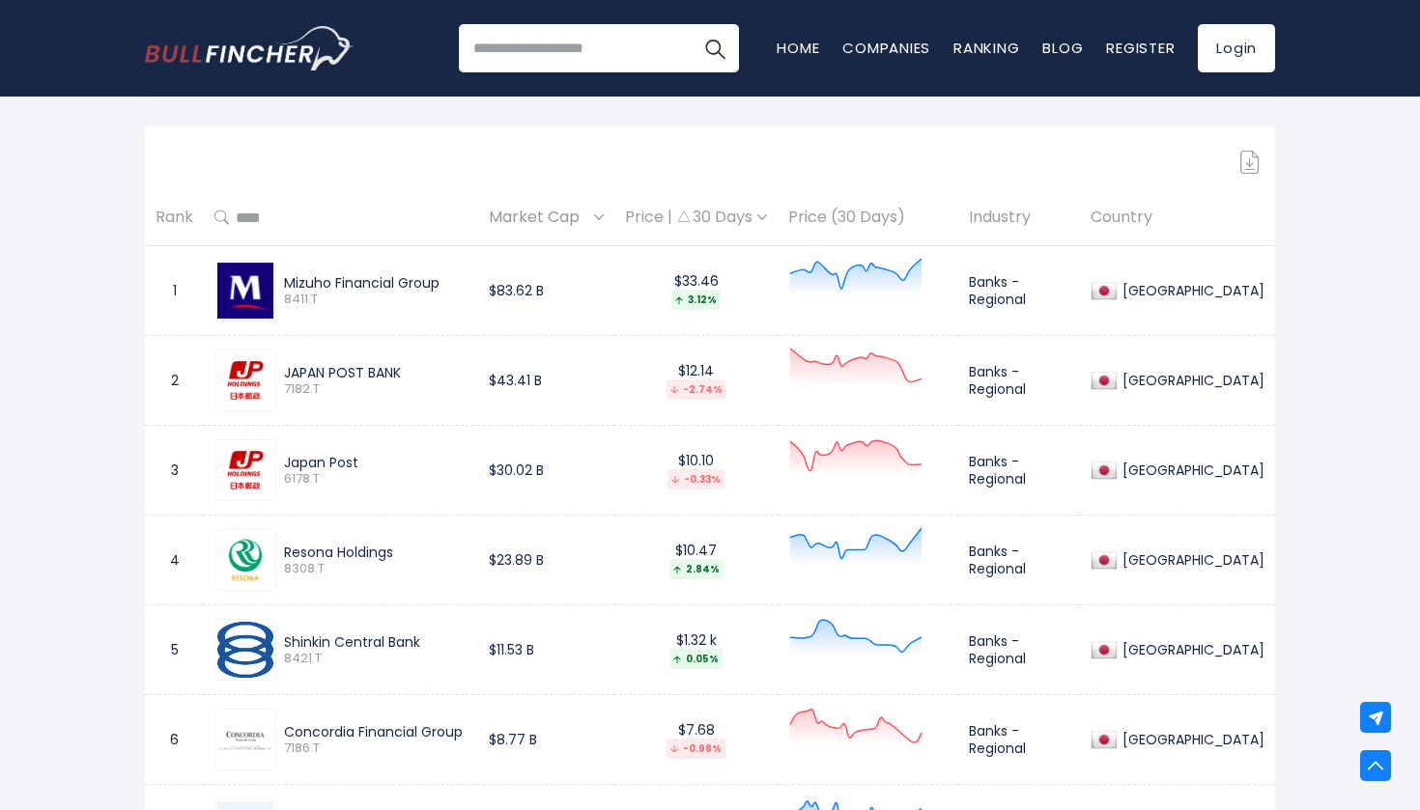
click at [307, 218] on input "text" at bounding box center [348, 217] width 239 height 35
type input "******"
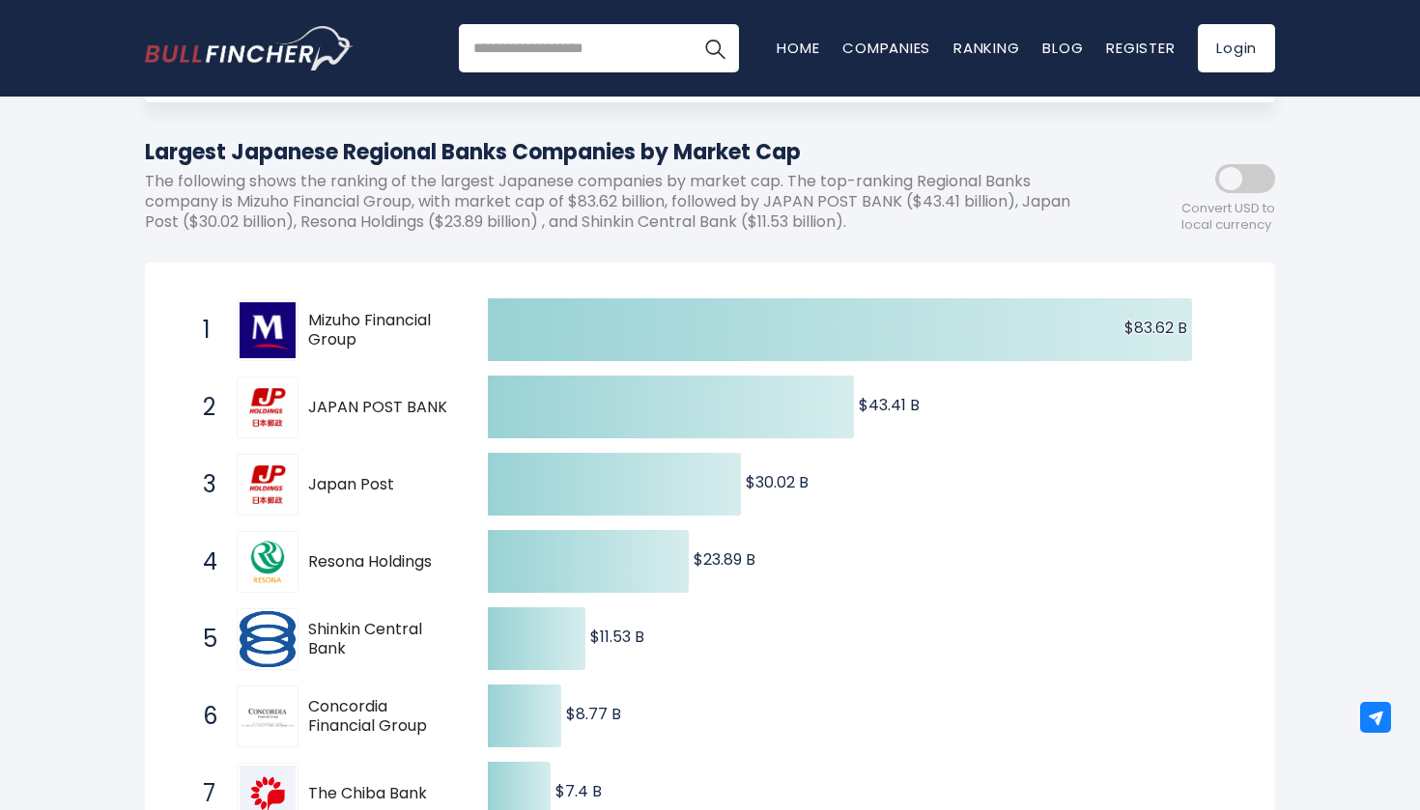
scroll to position [194, 0]
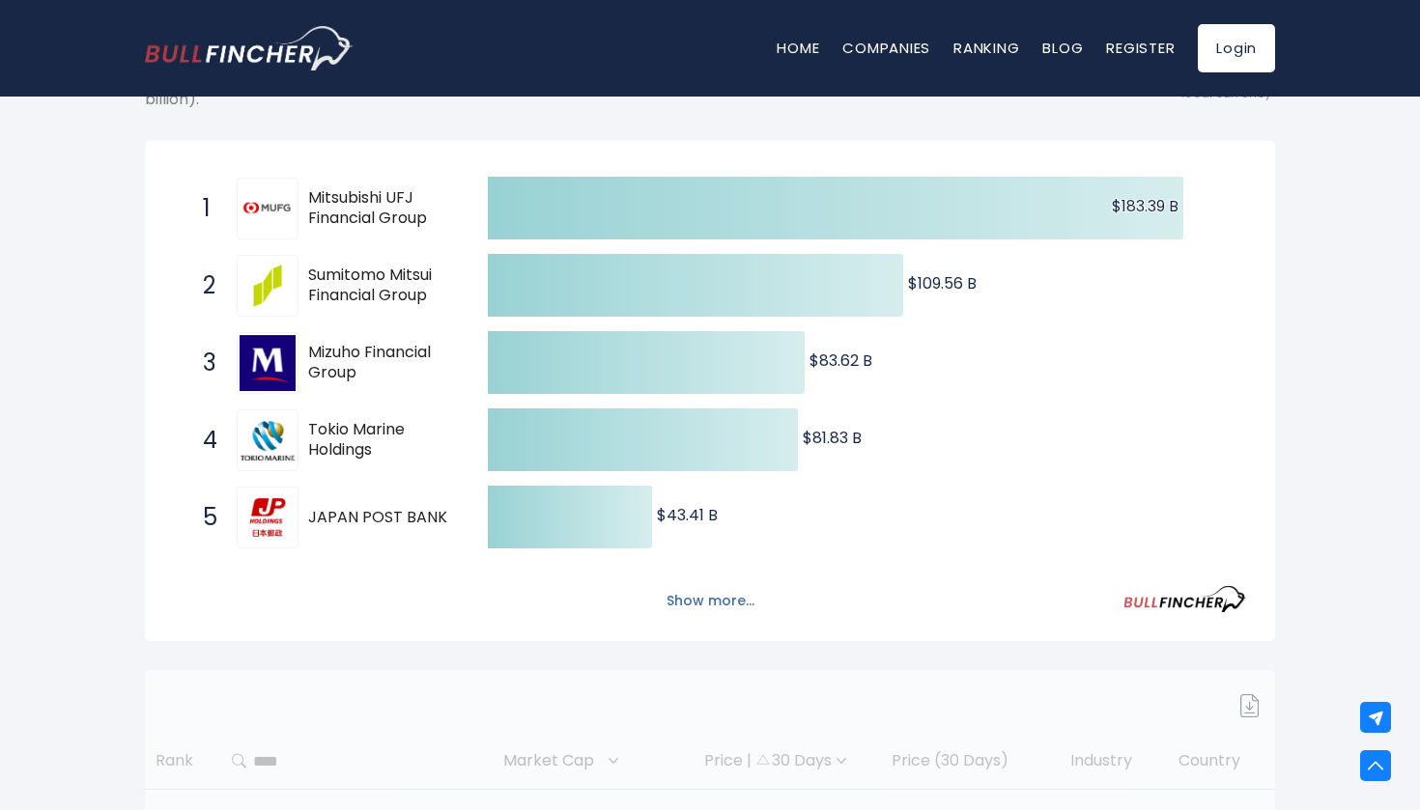
scroll to position [340, 0]
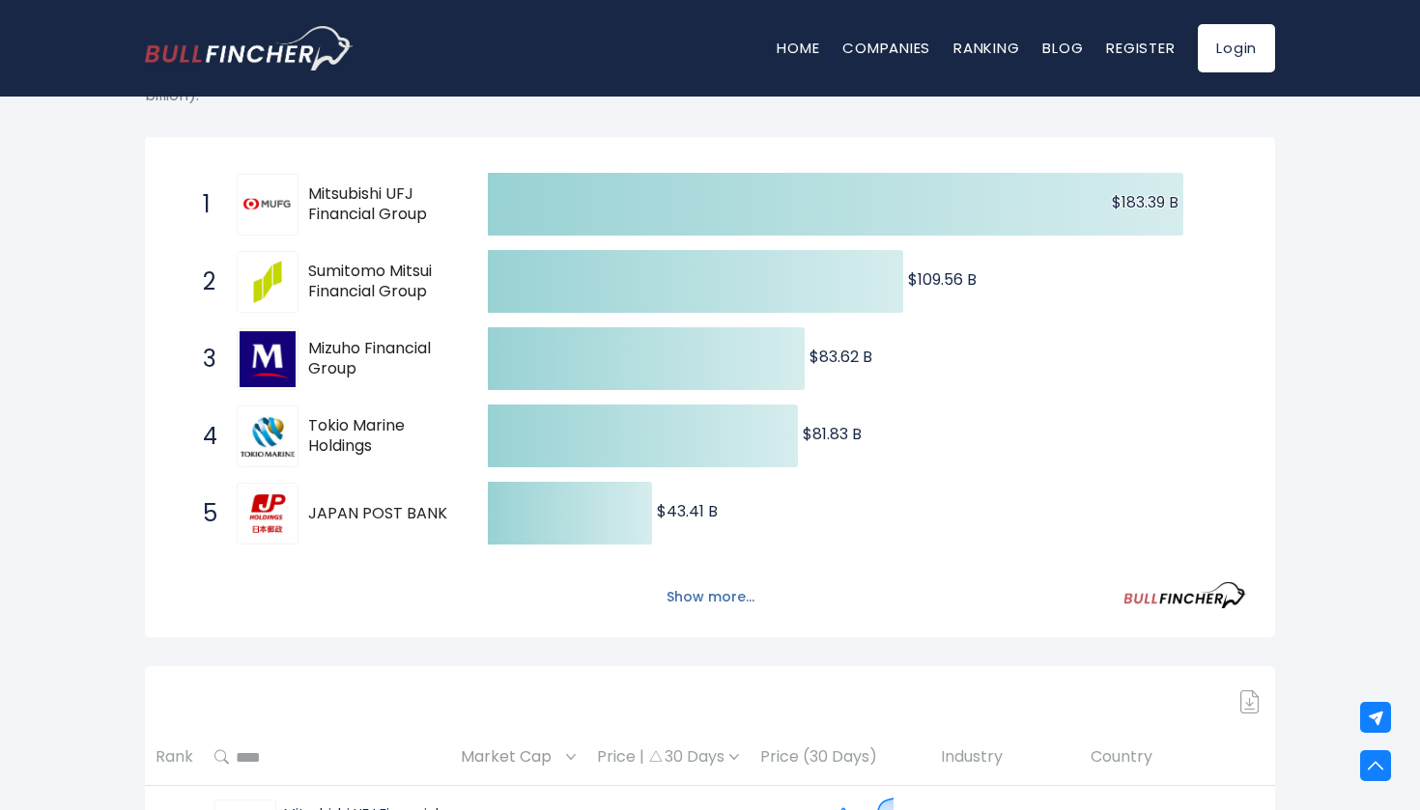
click at [566, 587] on button "Show more..." at bounding box center [710, 597] width 111 height 32
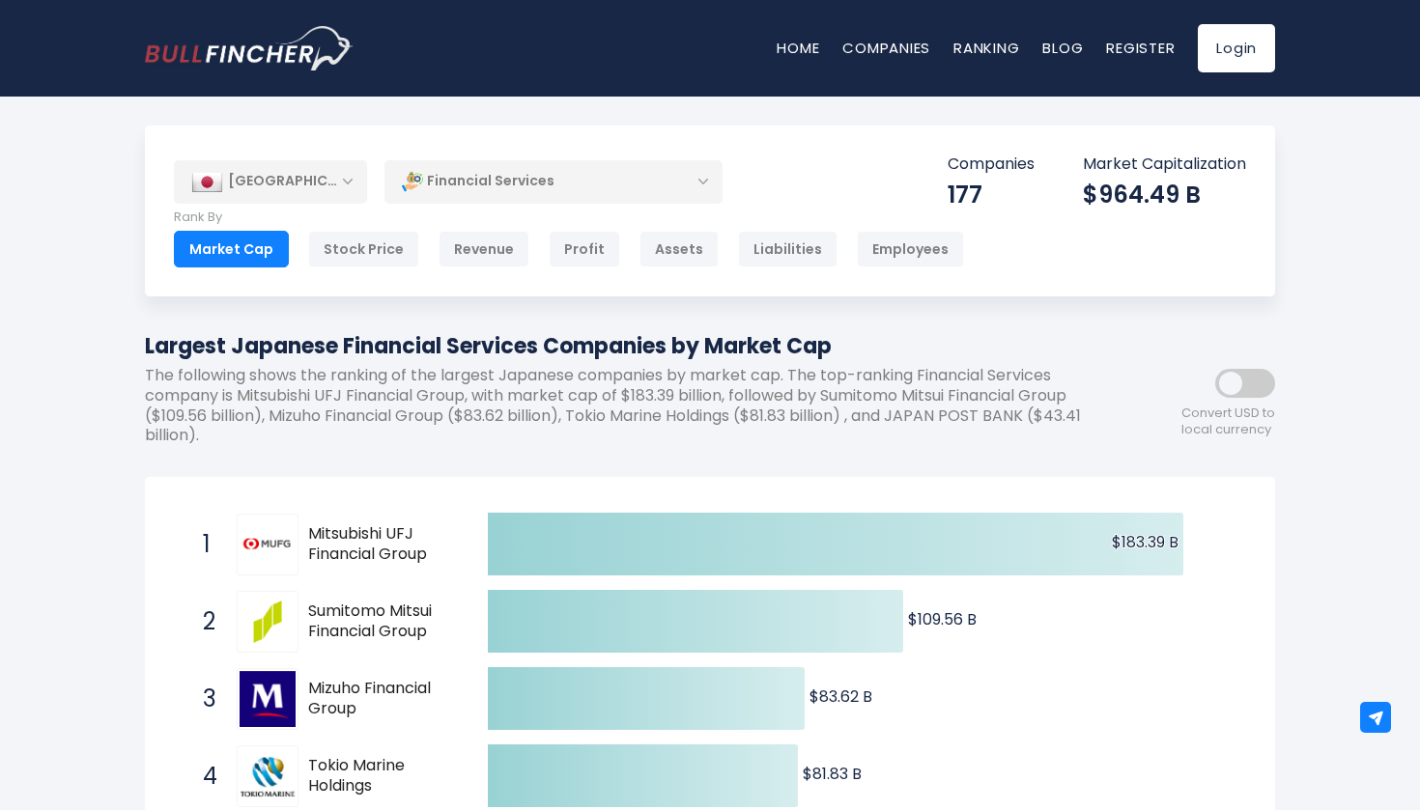
scroll to position [0, 0]
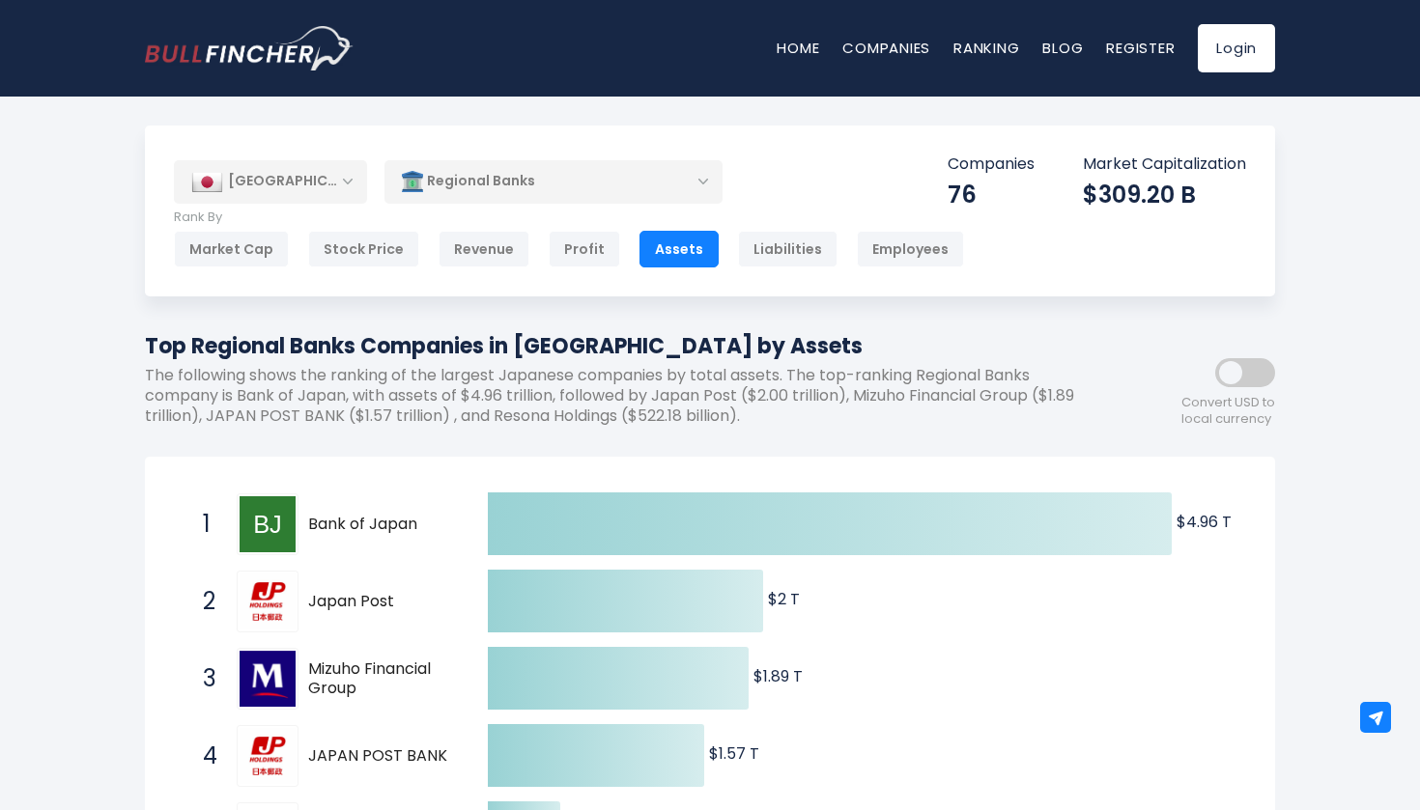
click at [566, 380] on span at bounding box center [1245, 372] width 60 height 29
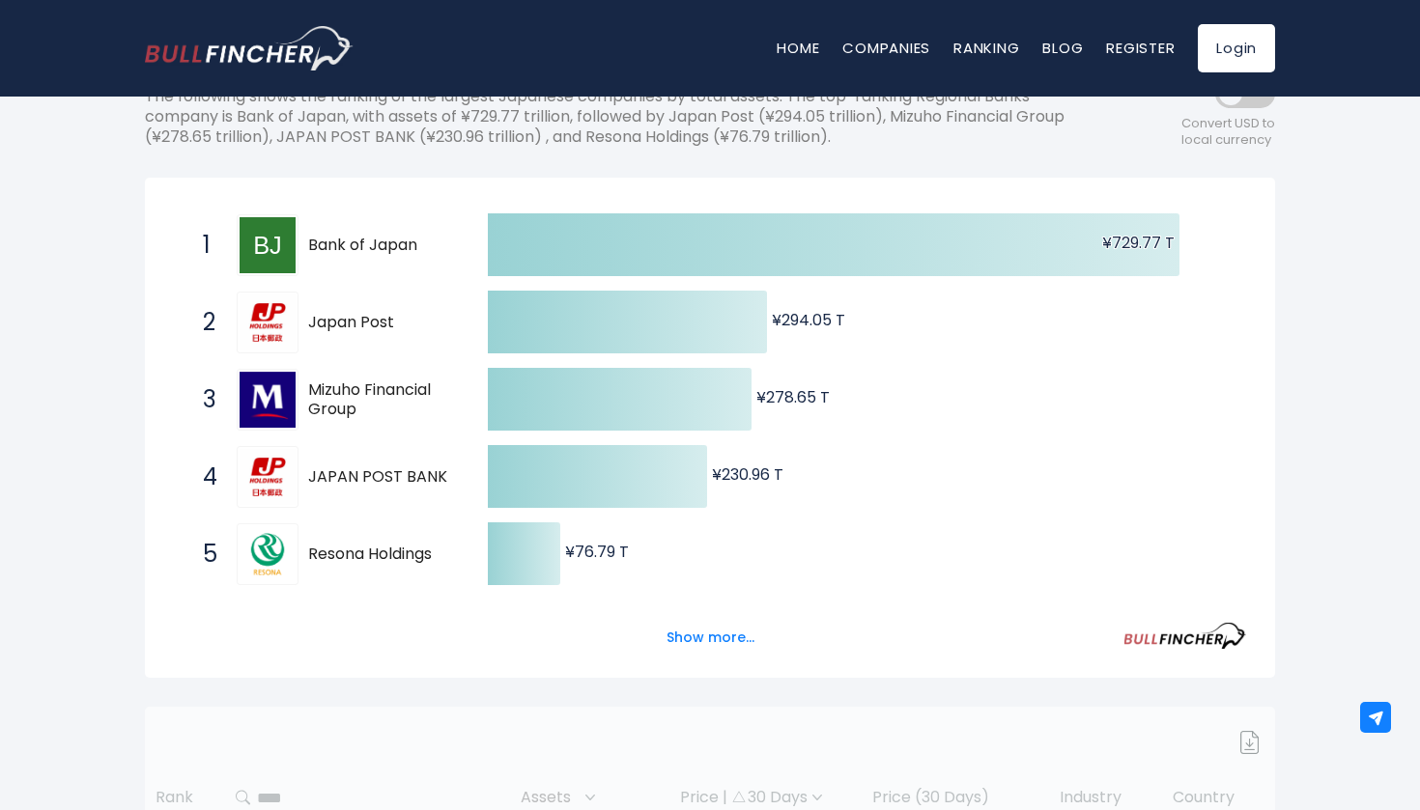
scroll to position [302, 0]
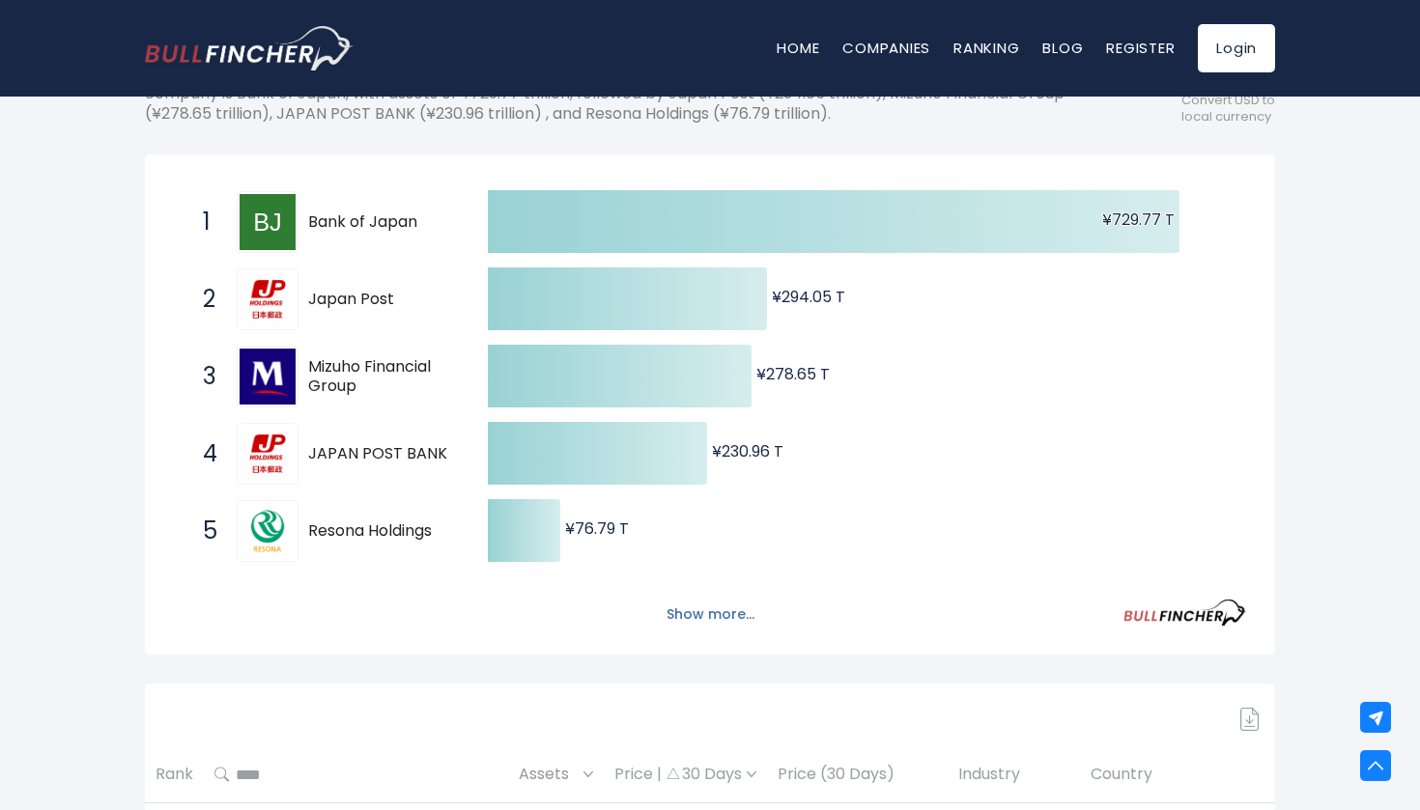
click at [566, 608] on button "Show more..." at bounding box center [710, 615] width 111 height 32
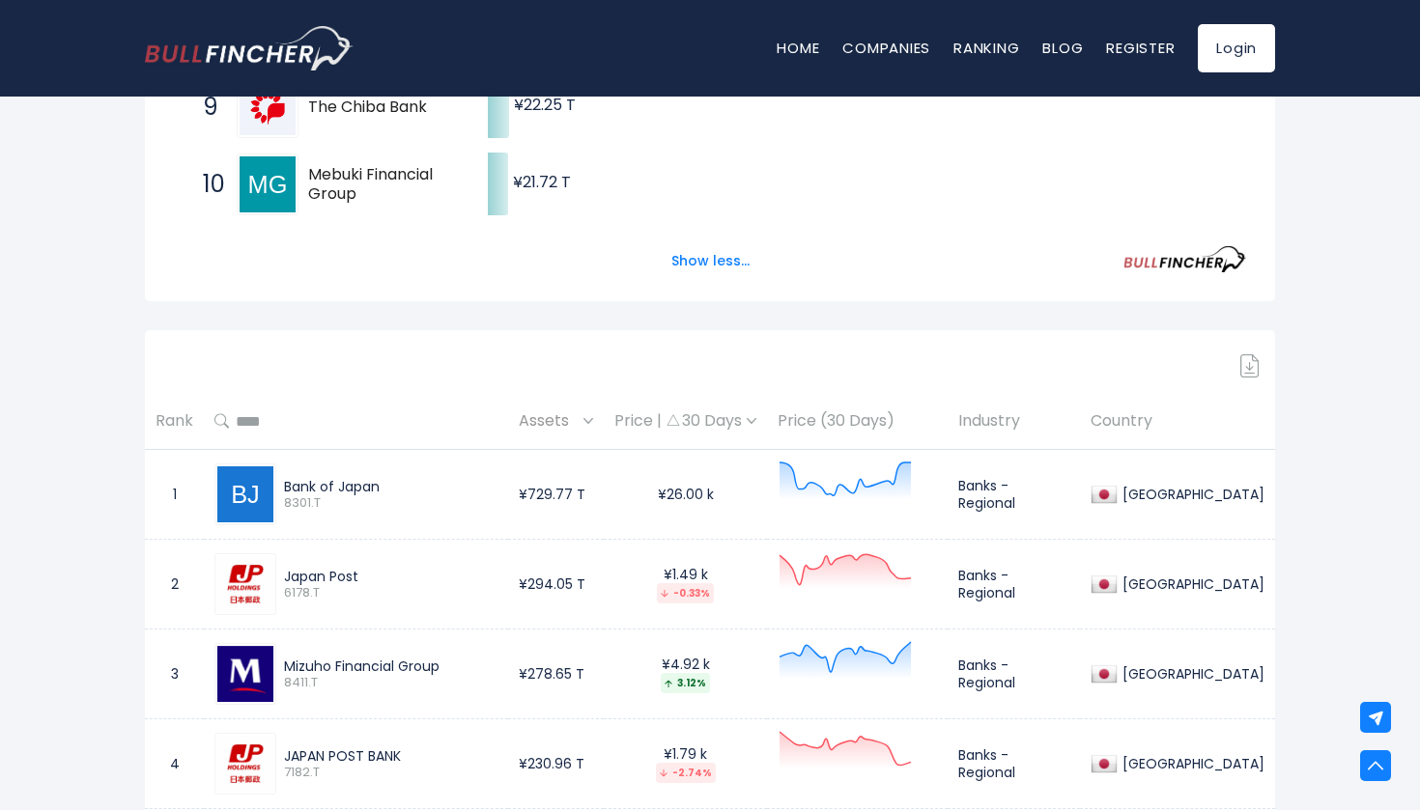
scroll to position [1033, 0]
click at [324, 411] on input "text" at bounding box center [363, 423] width 268 height 35
type input "******"
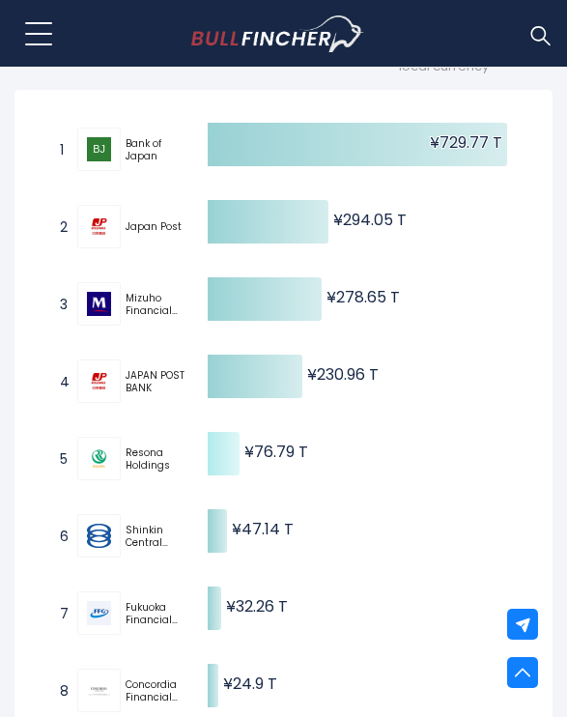
scroll to position [505, 0]
